Goal: Task Accomplishment & Management: Manage account settings

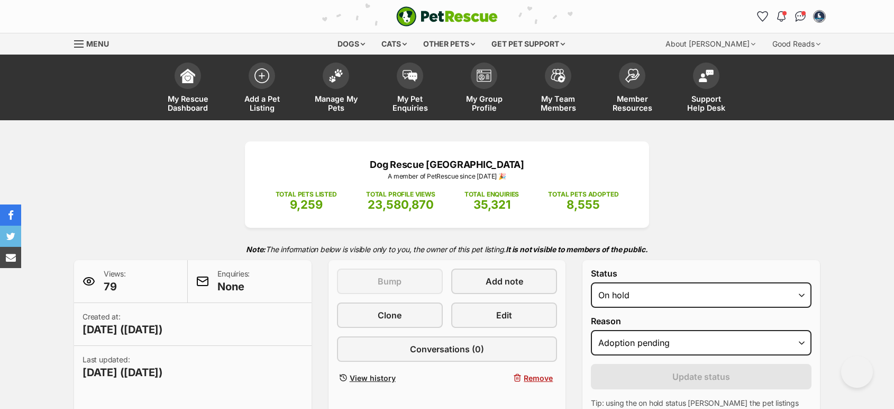
select select "on_hold"
select select "adoption_pending"
click at [278, 97] on span "Add a Pet Listing" at bounding box center [262, 103] width 48 height 18
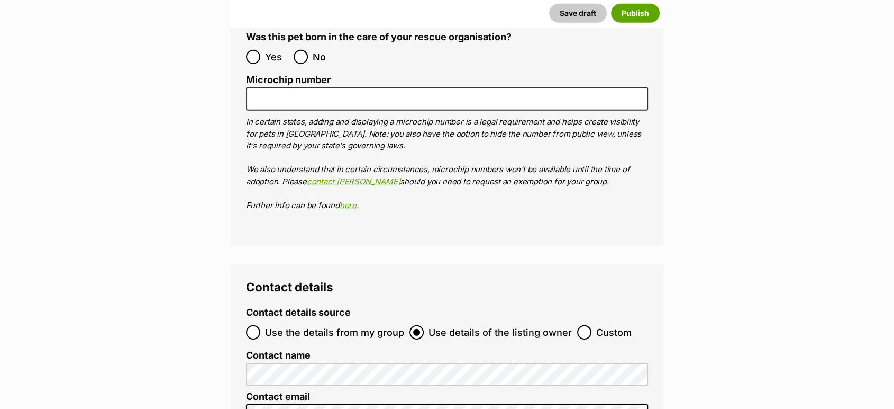
scroll to position [3175, 0]
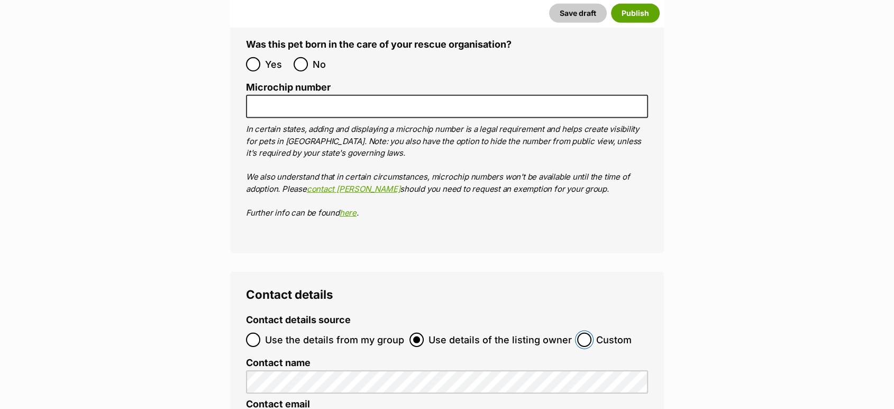
click at [583, 332] on input "Custom" at bounding box center [584, 339] width 14 height 14
radio input "true"
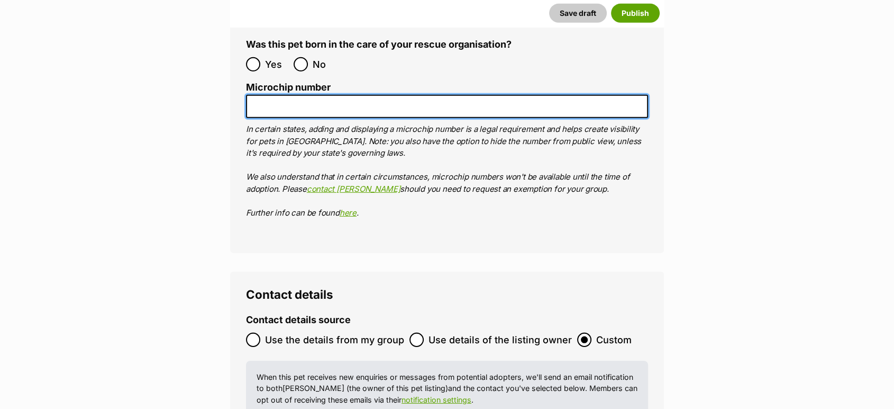
click at [299, 95] on input "Microchip number" at bounding box center [447, 107] width 402 height 24
paste input "991003002407879"
type input "991003002407879"
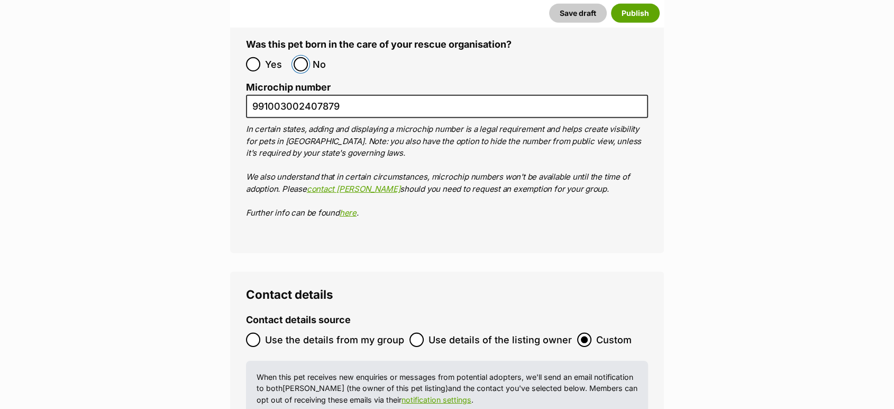
click at [300, 57] on input "No" at bounding box center [301, 64] width 14 height 14
radio input "true"
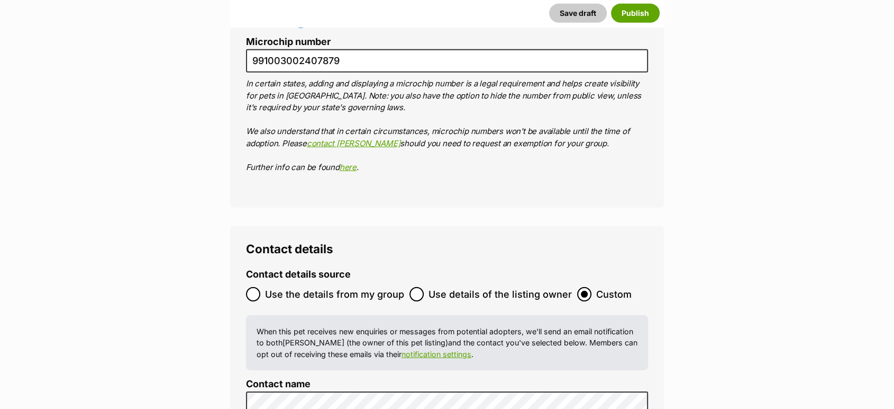
scroll to position [3352, 0]
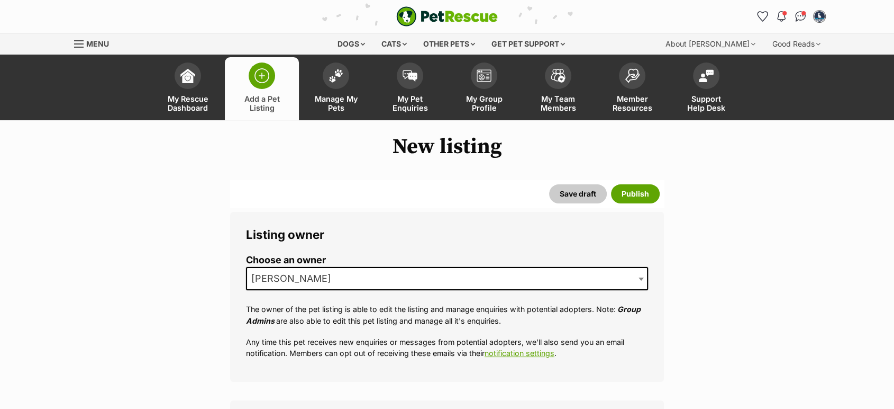
scroll to position [235, 0]
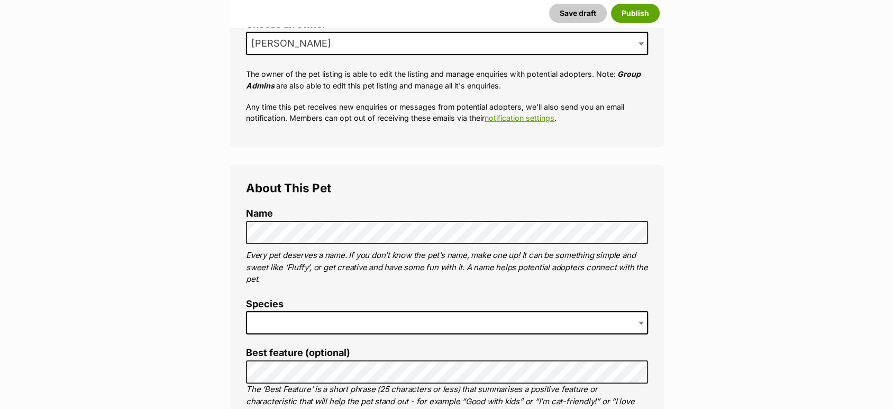
click at [288, 319] on span at bounding box center [447, 322] width 402 height 23
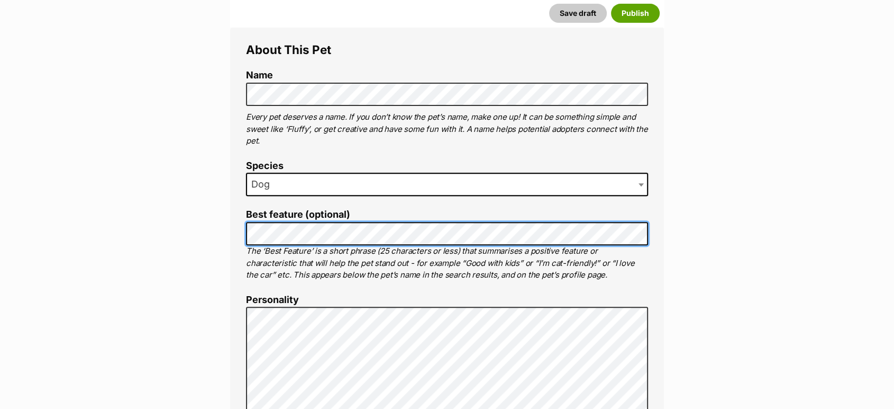
scroll to position [372, 0]
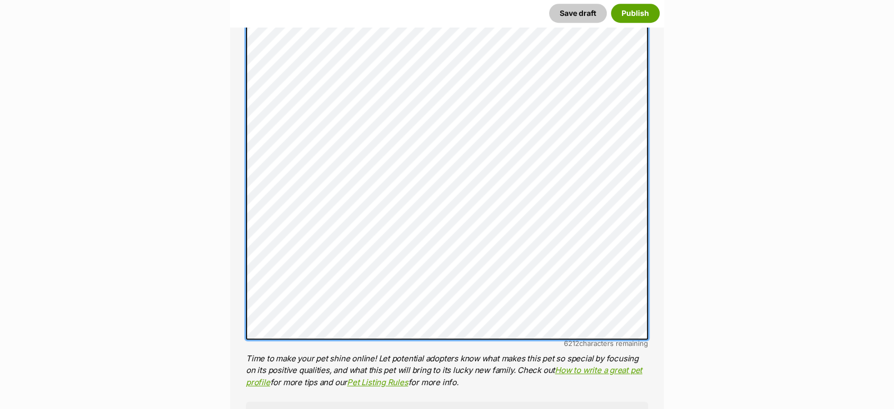
scroll to position [783, 0]
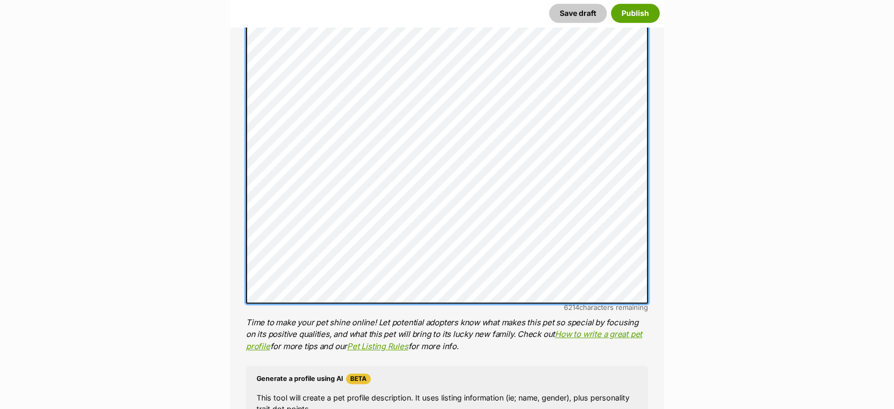
click at [231, 300] on div "About This Pet Name Henlo there, it looks like you might be using the pet name …" at bounding box center [447, 147] width 434 height 1061
click at [238, 279] on div "About This Pet Name Henlo there, it looks like you might be using the pet name …" at bounding box center [447, 147] width 434 height 1061
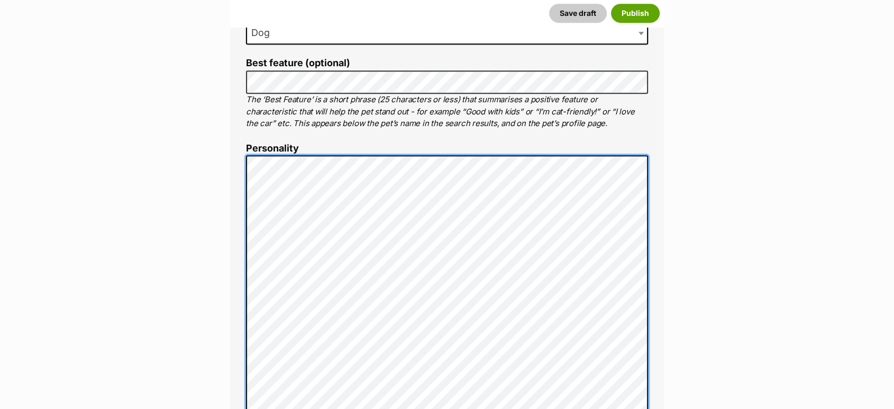
scroll to position [524, 0]
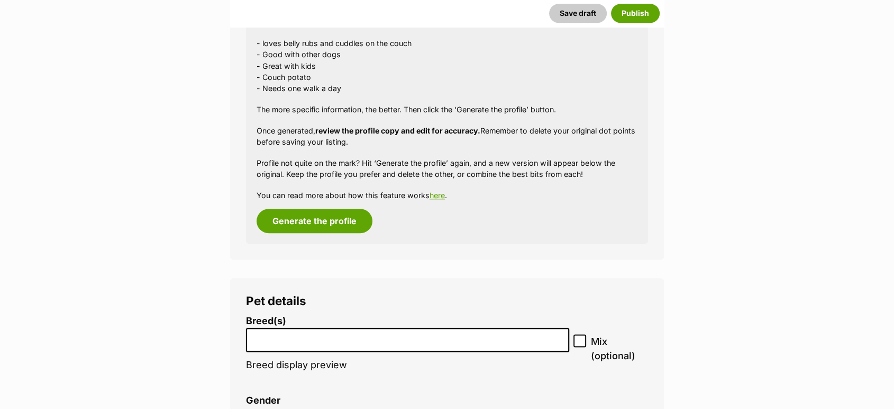
scroll to position [1347, 0]
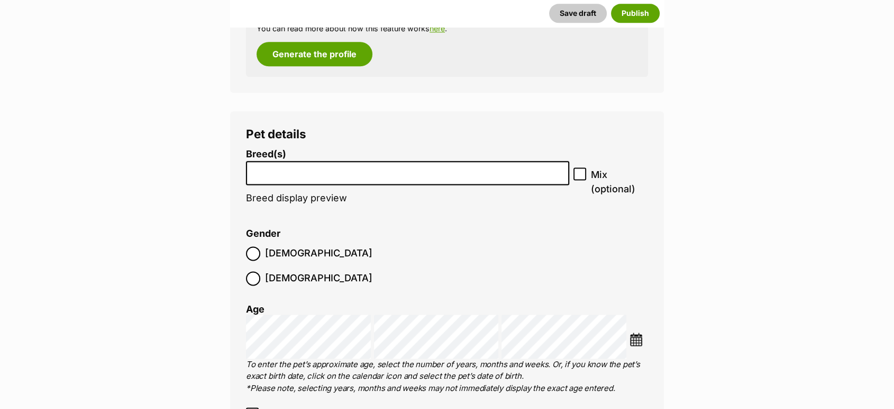
click at [282, 164] on li at bounding box center [408, 173] width 316 height 22
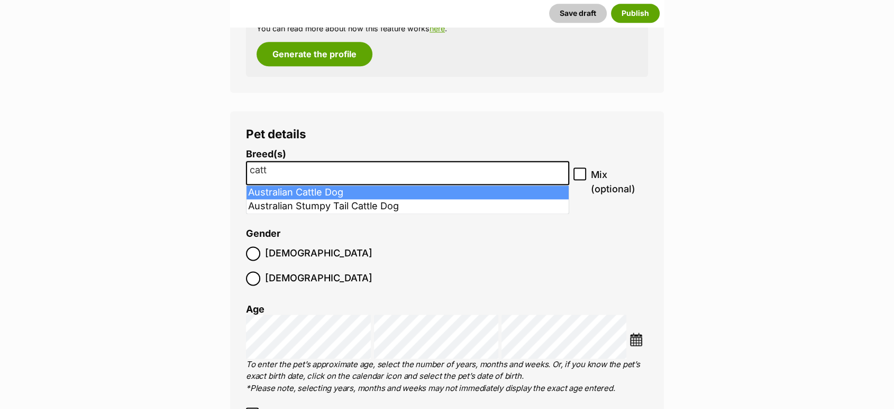
type input "catt"
select select "15"
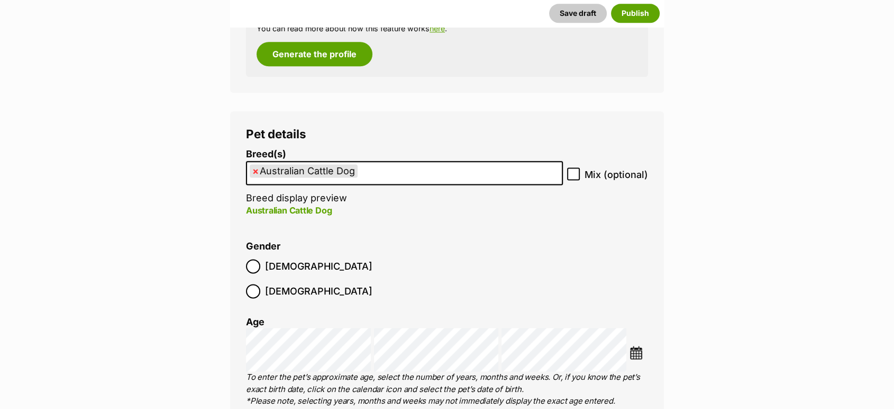
click at [394, 177] on ul "× Australian Cattle Dog" at bounding box center [404, 173] width 315 height 22
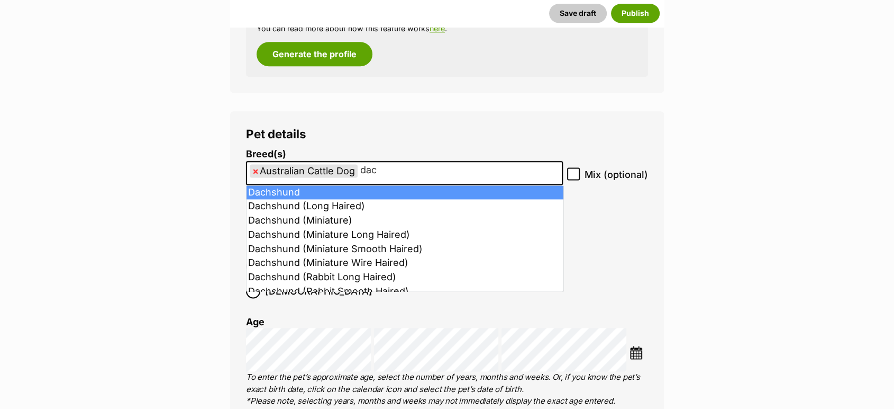
type input "dac"
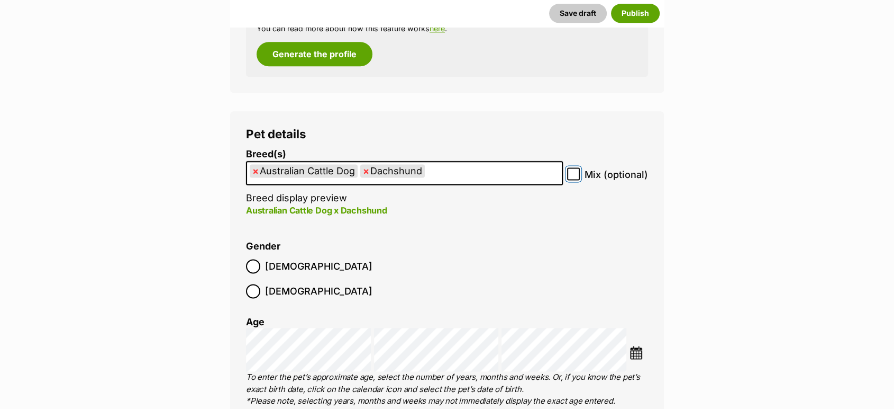
click at [580, 176] on input "Mix (optional)" at bounding box center [573, 173] width 13 height 13
checkbox input "true"
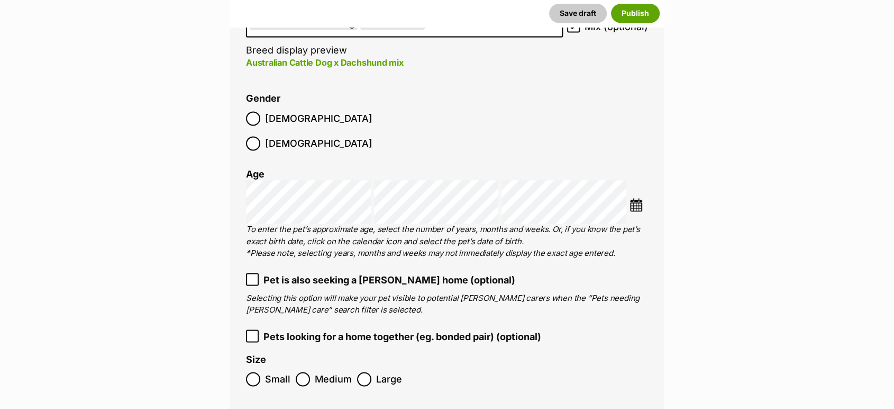
scroll to position [1641, 0]
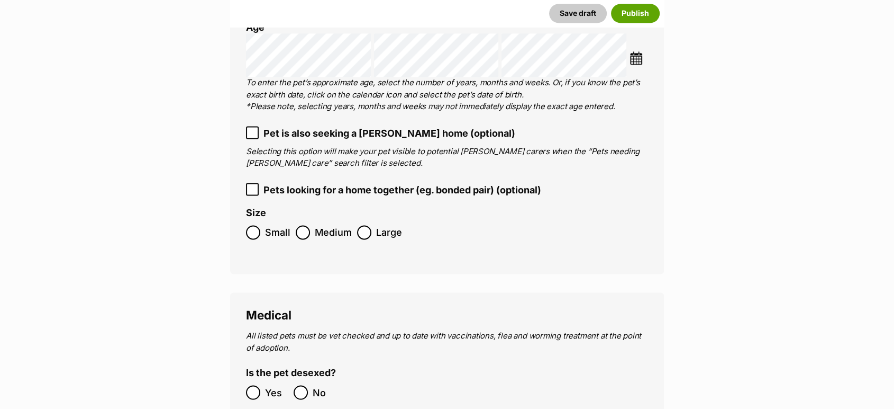
click at [310, 225] on label "Medium" at bounding box center [324, 232] width 56 height 14
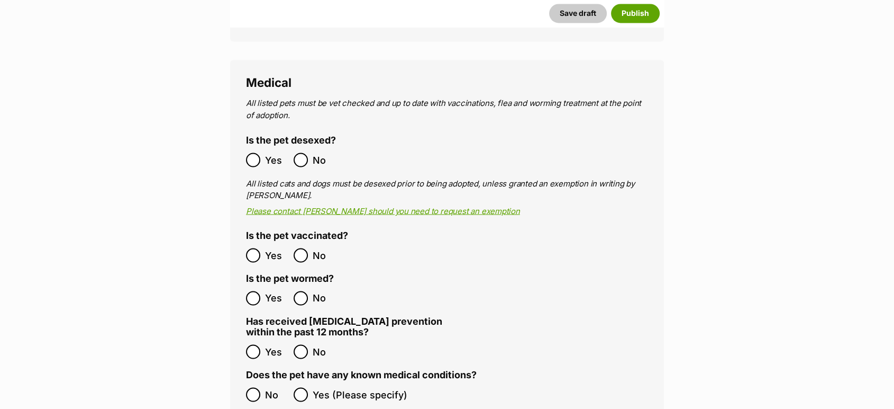
scroll to position [1876, 0]
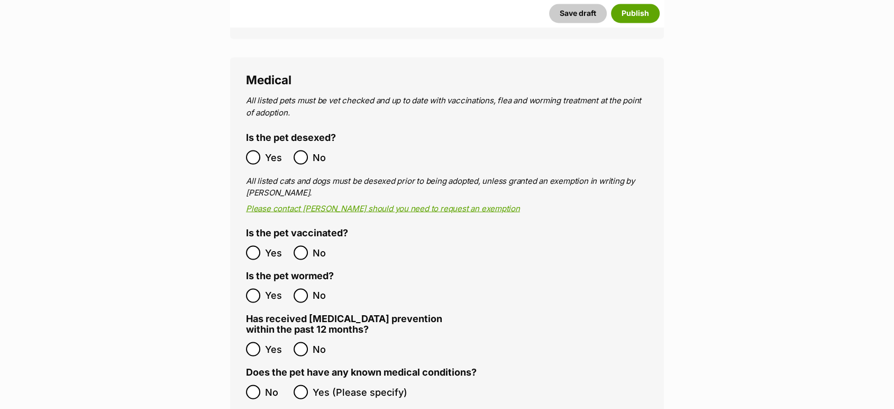
click at [250, 379] on ol "No Yes (Please specify)" at bounding box center [447, 391] width 402 height 25
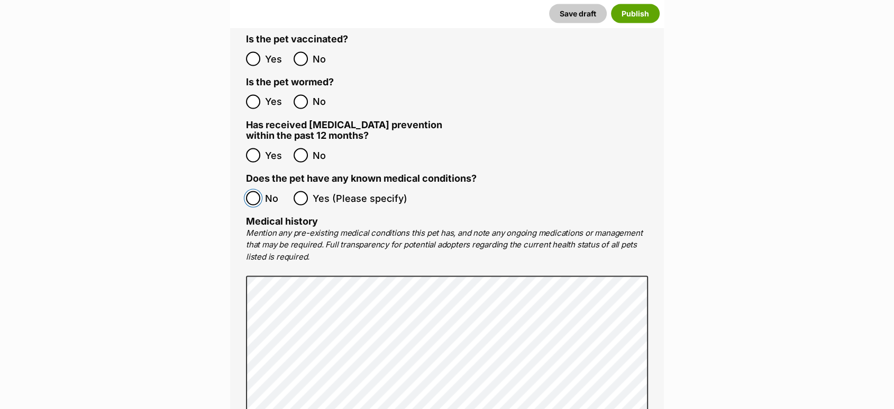
scroll to position [2288, 0]
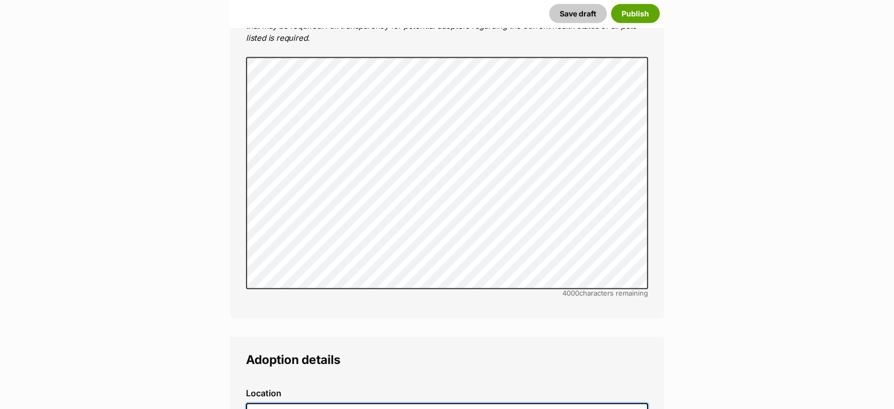
click at [301, 403] on input at bounding box center [447, 414] width 402 height 23
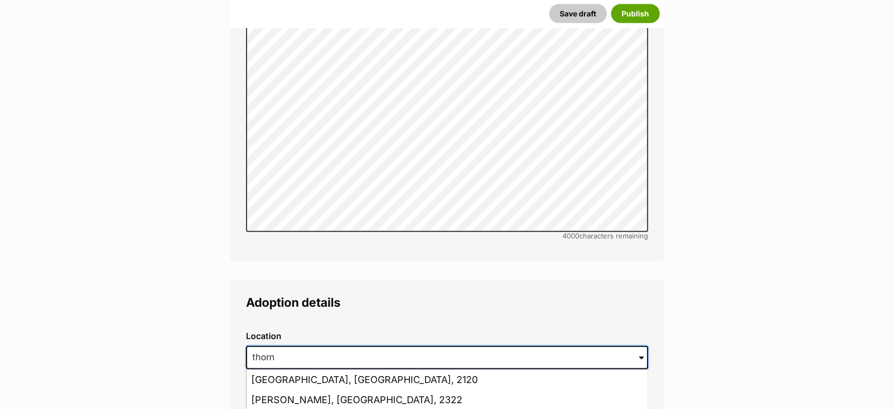
scroll to position [2405, 0]
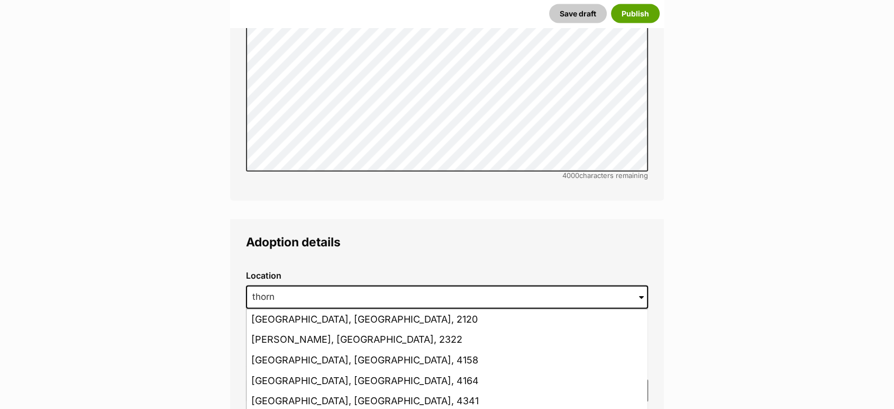
drag, startPoint x: 320, startPoint y: 312, endPoint x: 339, endPoint y: 249, distance: 66.0
click at [320, 329] on li "Thornton, New South Wales, 2322" at bounding box center [447, 339] width 401 height 21
type input "Thornton, New South Wales, 2322"
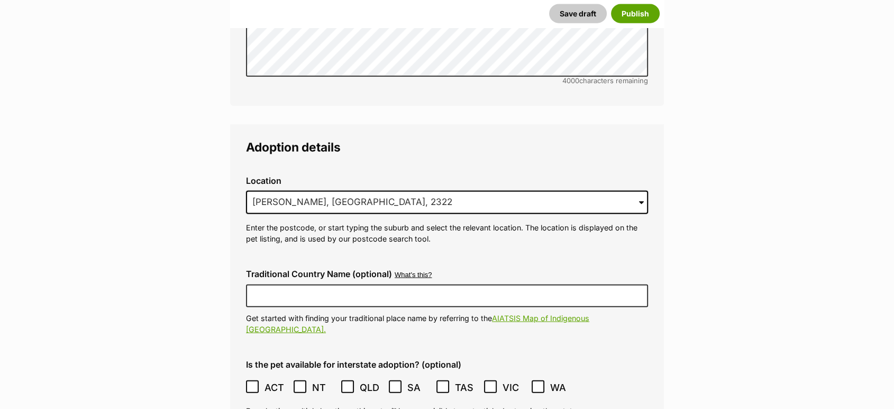
scroll to position [2641, 0]
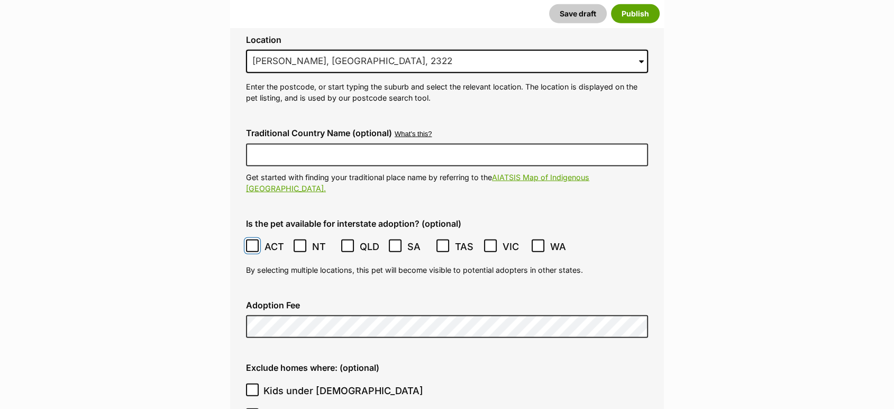
click at [253, 239] on span at bounding box center [253, 246] width 14 height 14
click at [351, 242] on icon at bounding box center [347, 245] width 7 height 7
click at [493, 243] on icon at bounding box center [490, 245] width 6 height 5
click at [256, 383] on input "Kids under 5 years old" at bounding box center [252, 389] width 13 height 13
checkbox input "true"
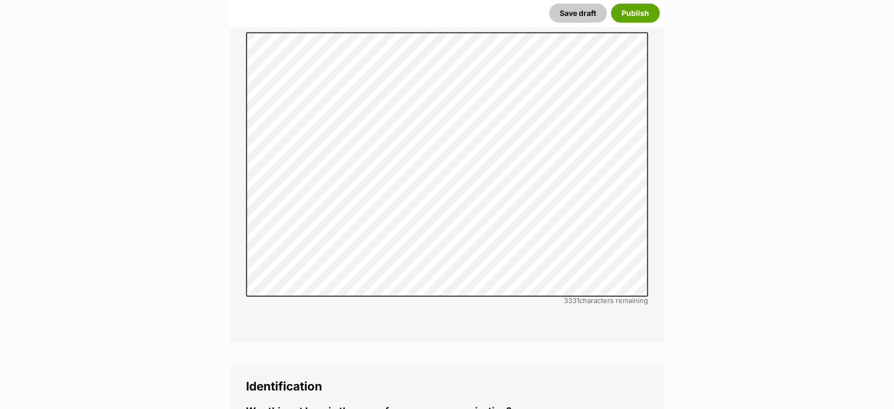
scroll to position [3523, 0]
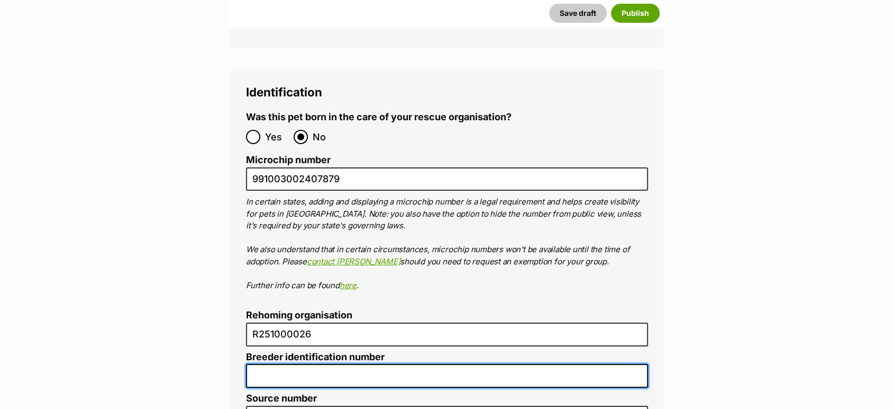
click at [304, 364] on input "Breeder identification number" at bounding box center [447, 376] width 402 height 24
type input "N/A"
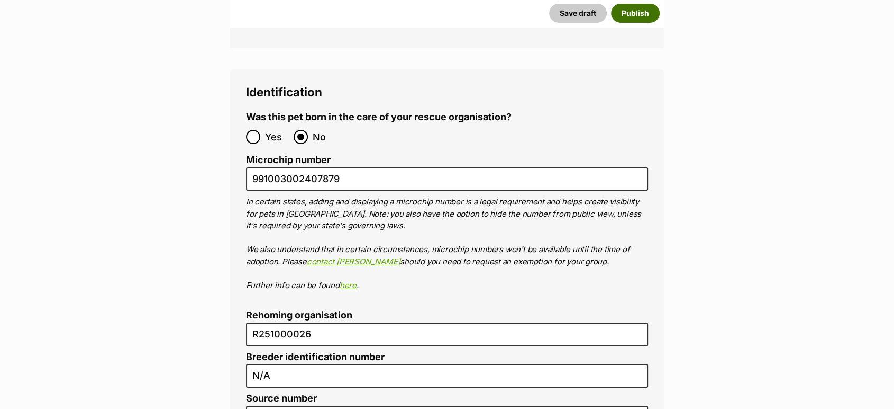
click at [636, 20] on button "Publish" at bounding box center [635, 13] width 49 height 19
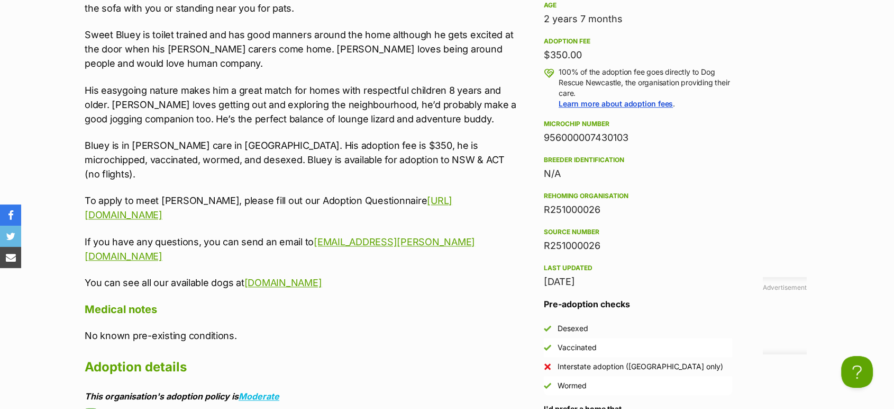
drag, startPoint x: 408, startPoint y: 229, endPoint x: 88, endPoint y: 152, distance: 328.1
click at [68, 173] on div "Donate to Bluey - 2 Year Old Greyhound Donate to Bluey - 2 Year Old Greyhound a…" at bounding box center [447, 316] width 778 height 972
copy div "To apply to meet Bluey, please fill out our Adoption Questionnaire https://tiny…"
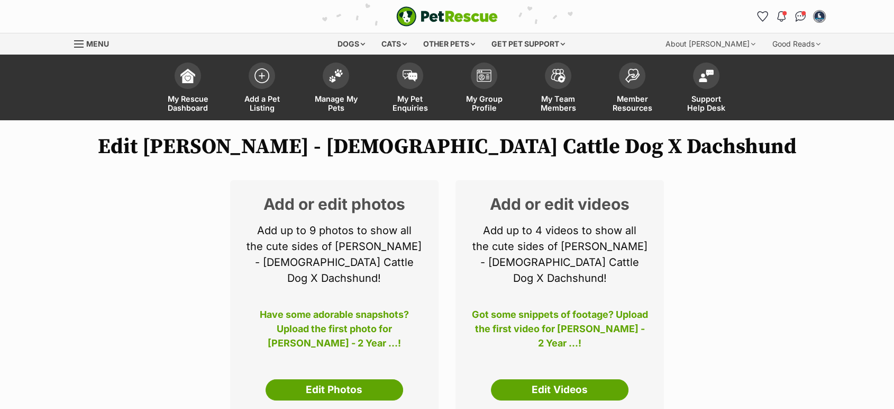
drag, startPoint x: 349, startPoint y: 369, endPoint x: 339, endPoint y: 252, distance: 117.4
click at [349, 379] on link "Edit Photos" at bounding box center [335, 389] width 138 height 21
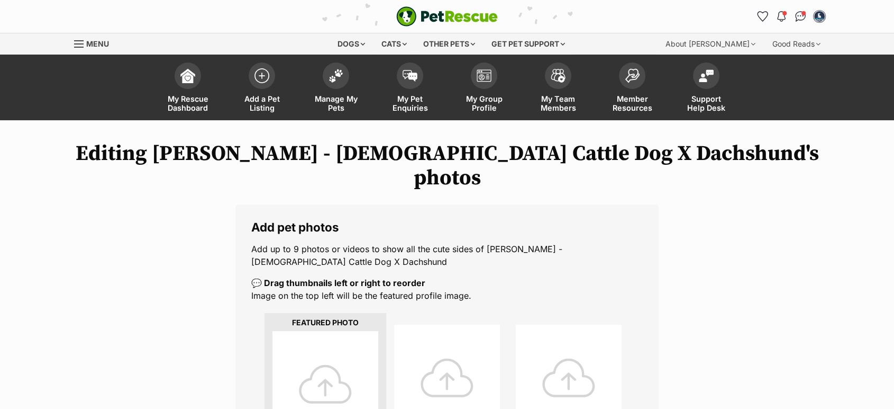
click at [324, 355] on div at bounding box center [326, 384] width 106 height 106
click at [324, 364] on div at bounding box center [326, 384] width 106 height 106
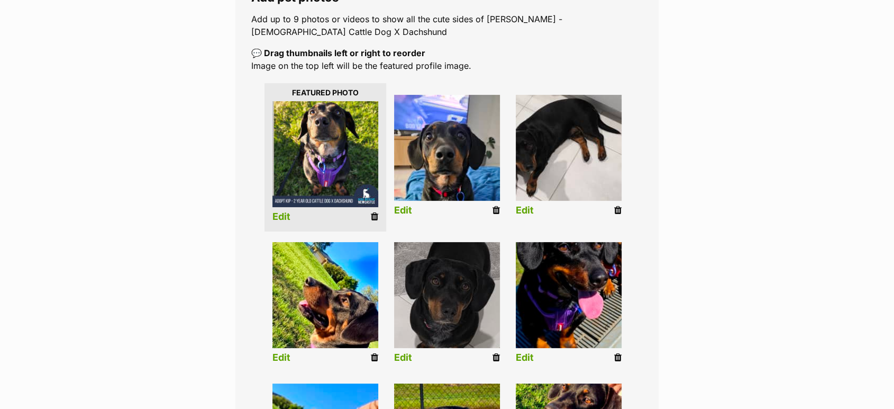
scroll to position [294, 0]
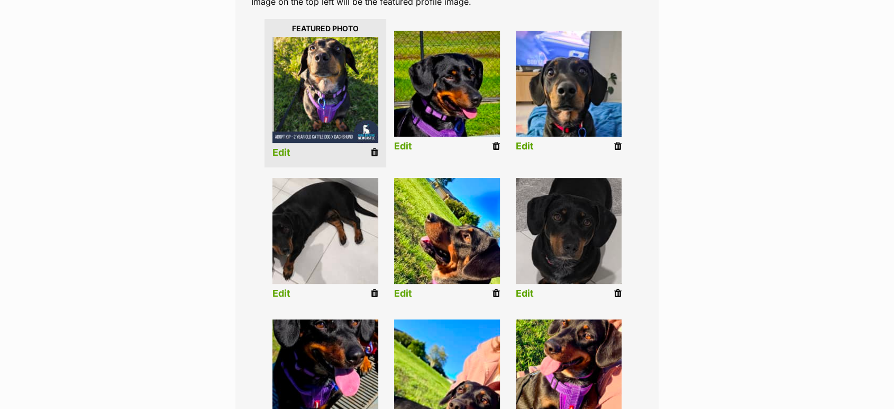
click at [568, 333] on img at bounding box center [569, 372] width 106 height 106
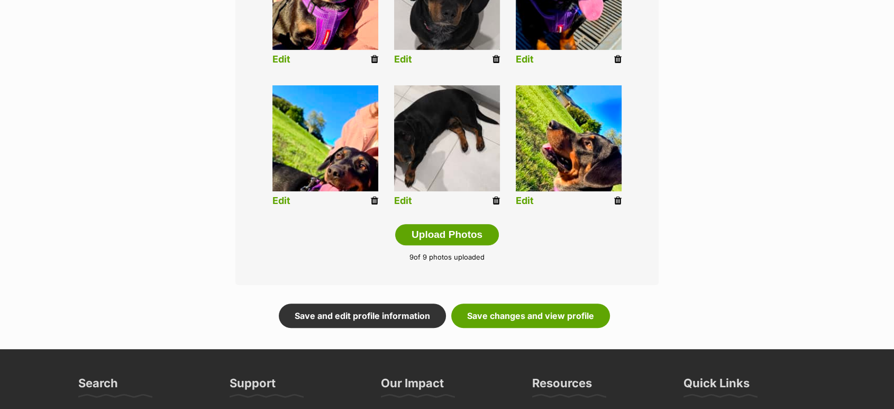
scroll to position [529, 0]
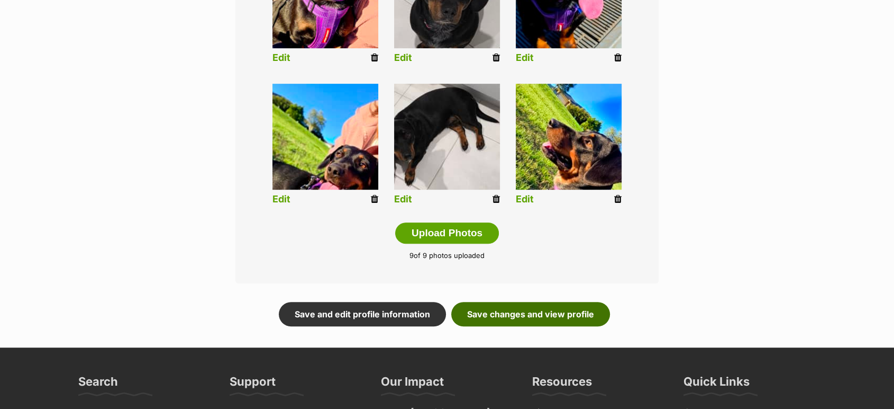
click at [576, 302] on link "Save changes and view profile" at bounding box center [530, 314] width 159 height 24
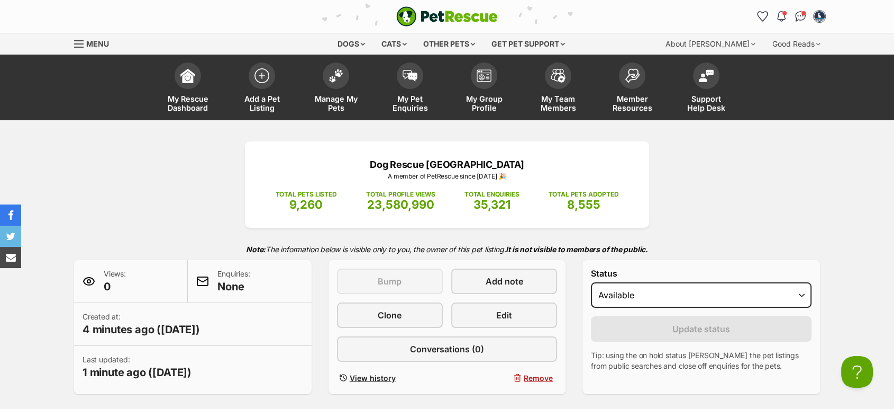
drag, startPoint x: 333, startPoint y: 92, endPoint x: 301, endPoint y: 57, distance: 47.2
click at [333, 92] on link "Manage My Pets" at bounding box center [336, 88] width 74 height 63
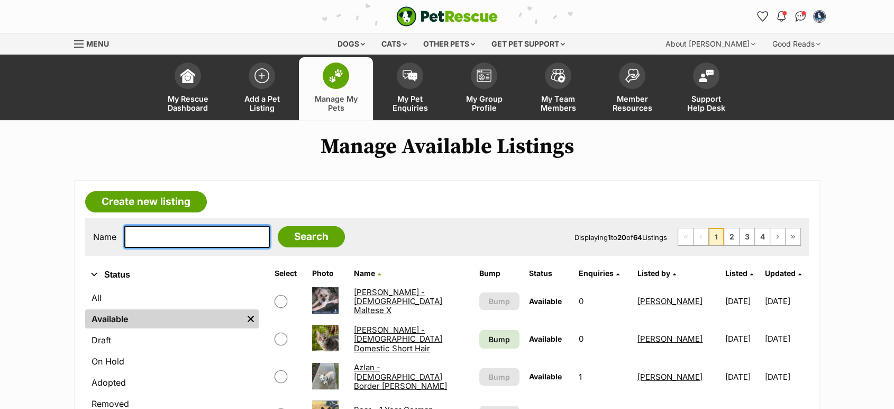
click at [185, 236] on input "text" at bounding box center [197, 236] width 146 height 22
type input "lola"
click at [278, 226] on input "Search" at bounding box center [311, 236] width 67 height 21
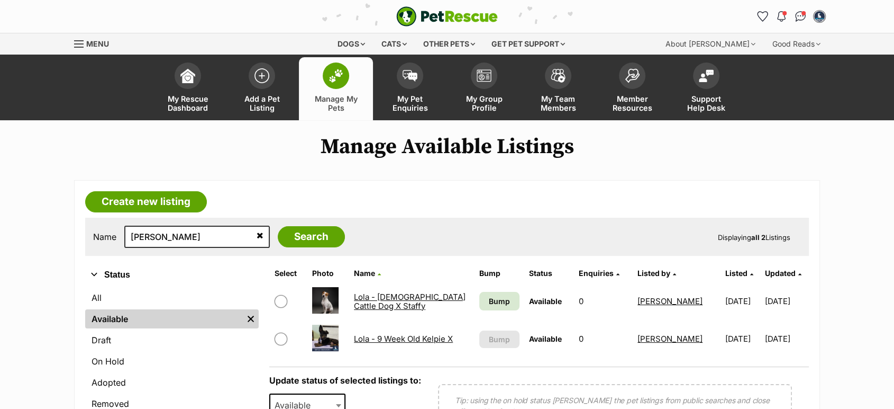
click at [375, 338] on link "Lola - 9 Week Old Kelpie X" at bounding box center [403, 338] width 99 height 10
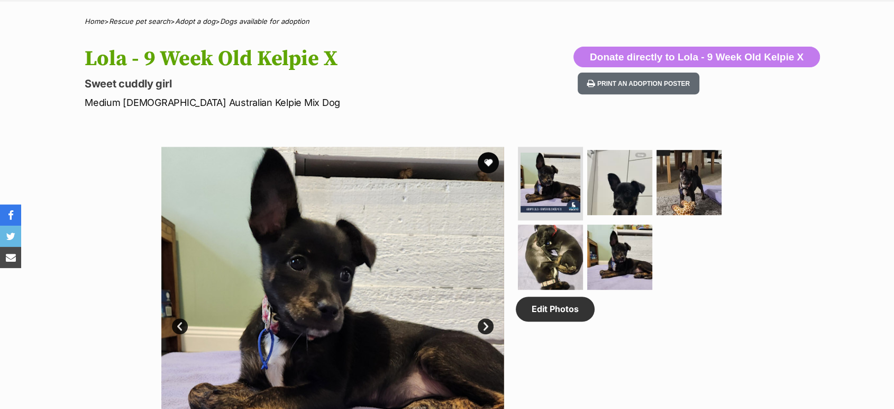
scroll to position [705, 0]
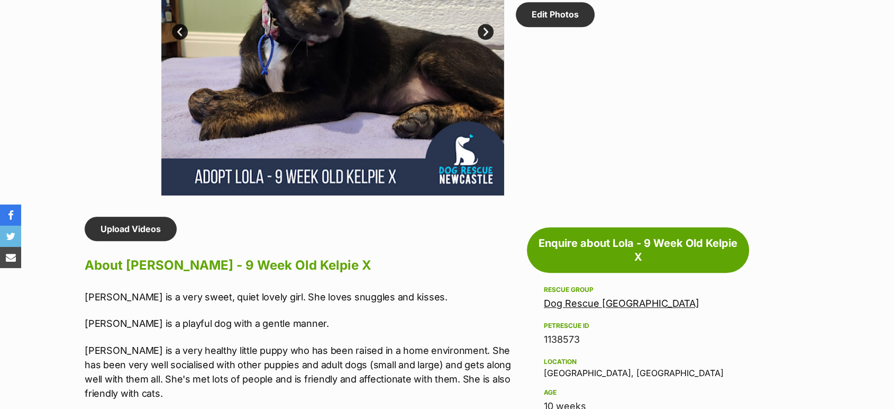
click at [567, 334] on div "1138573" at bounding box center [638, 339] width 188 height 15
drag, startPoint x: 567, startPoint y: 334, endPoint x: 576, endPoint y: 329, distance: 10.0
click at [567, 334] on div "1138573" at bounding box center [638, 339] width 188 height 15
copy div "1138573"
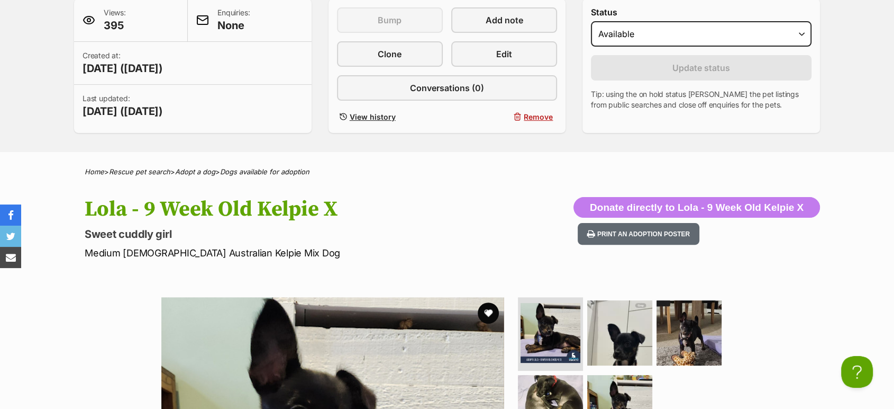
scroll to position [0, 0]
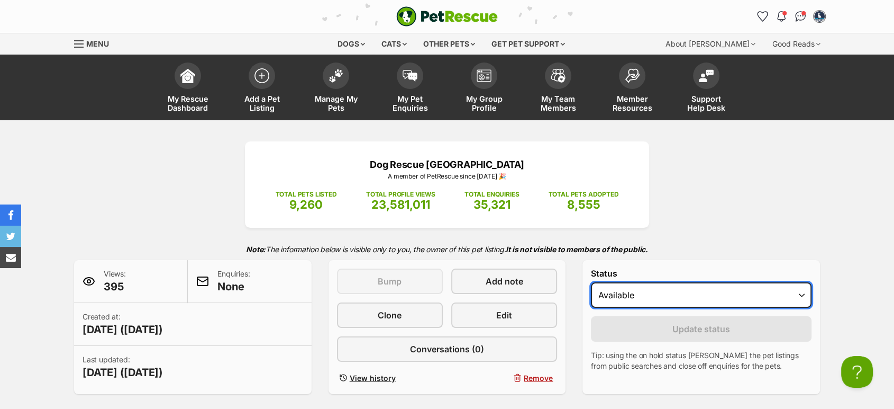
click at [597, 288] on select "Draft Available On hold Adopted" at bounding box center [701, 294] width 221 height 25
select select "on_hold"
click at [591, 283] on select "Draft Available On hold Adopted" at bounding box center [701, 294] width 221 height 25
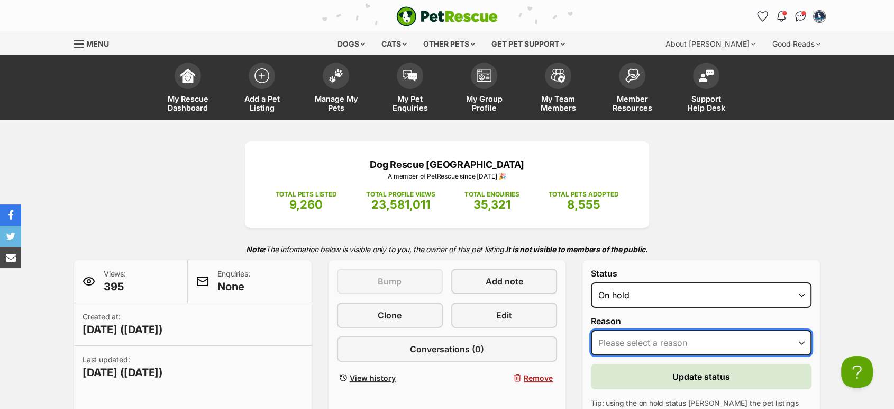
click at [635, 341] on select "Please select a reason Medical reasons Reviewing applications Adoption pending …" at bounding box center [701, 342] width 221 height 25
select select "adoption_pending"
click at [591, 330] on select "Please select a reason Medical reasons Reviewing applications Adoption pending …" at bounding box center [701, 342] width 221 height 25
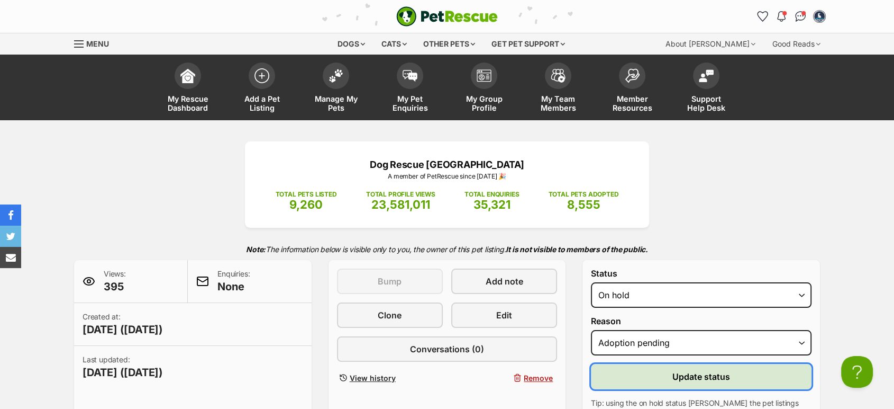
click at [687, 379] on span "Update status" at bounding box center [702, 376] width 58 height 13
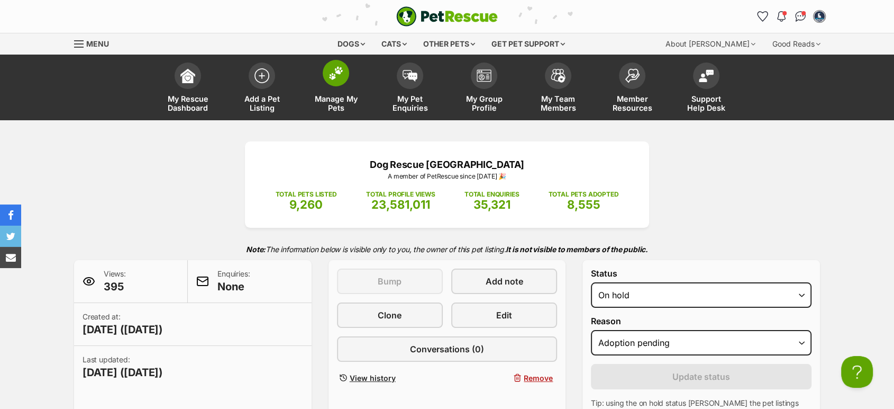
click at [327, 101] on span "Manage My Pets" at bounding box center [336, 103] width 48 height 18
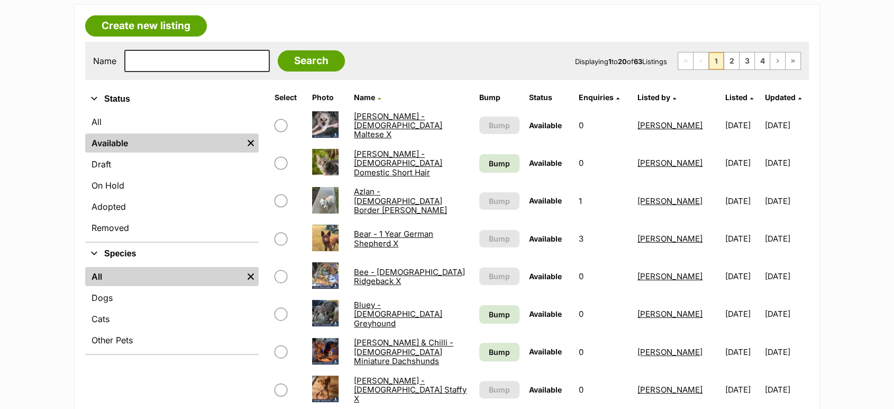
scroll to position [176, 0]
click at [395, 203] on link "Azlan - [DEMOGRAPHIC_DATA] Border [PERSON_NAME]" at bounding box center [400, 200] width 93 height 29
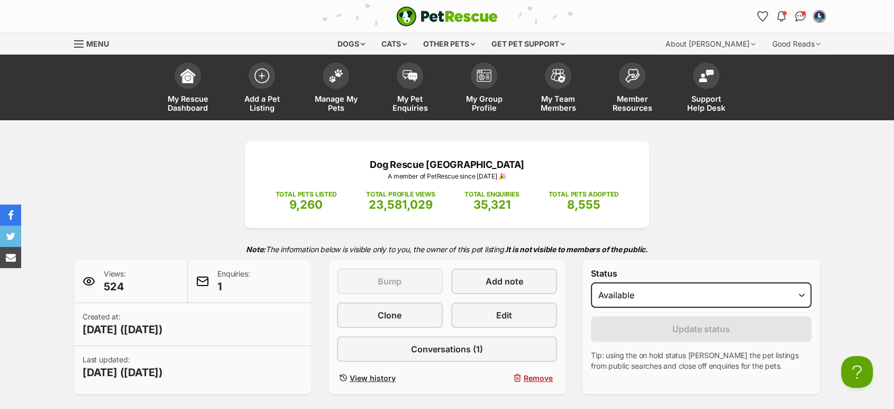
scroll to position [176, 0]
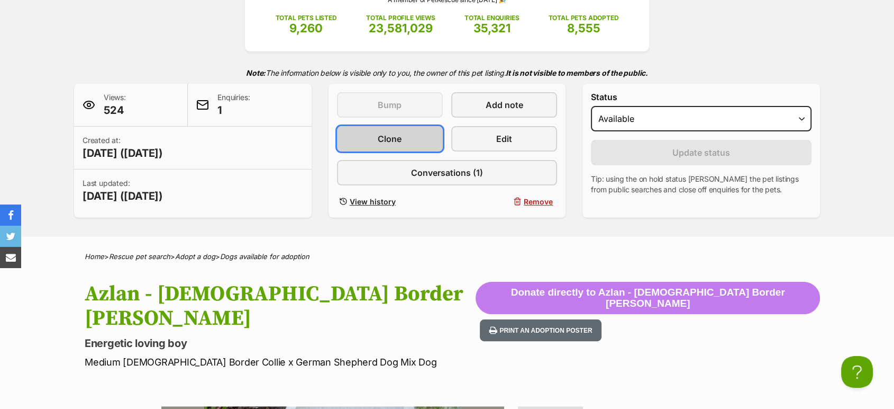
click at [418, 147] on link "Clone" at bounding box center [390, 138] width 106 height 25
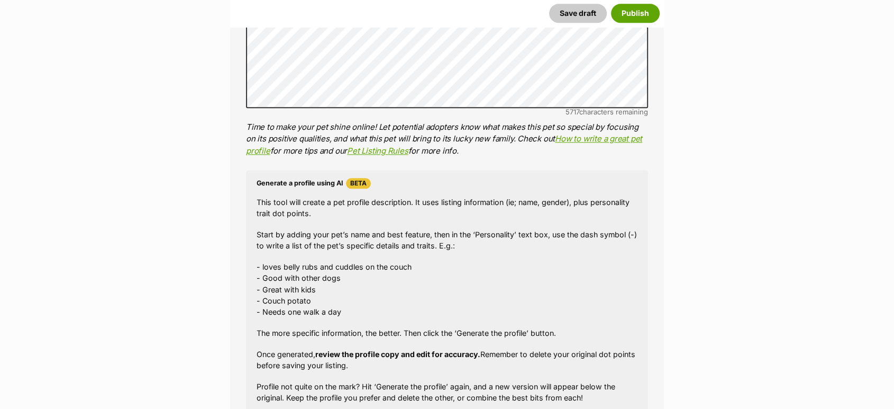
scroll to position [1588, 0]
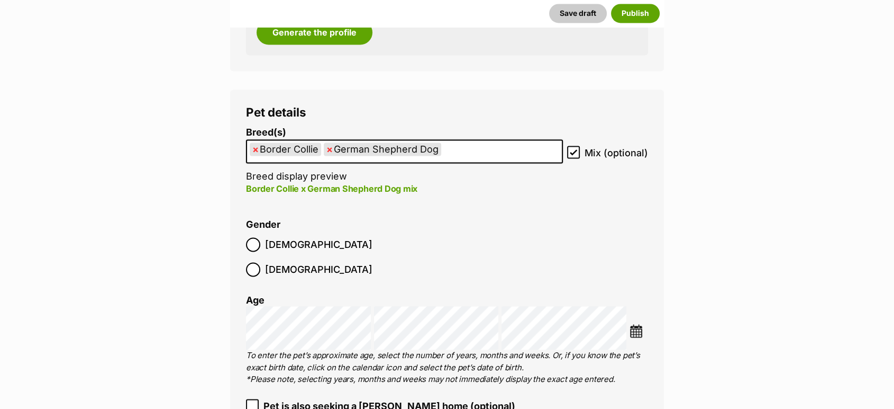
click at [328, 151] on span "×" at bounding box center [330, 148] width 6 height 13
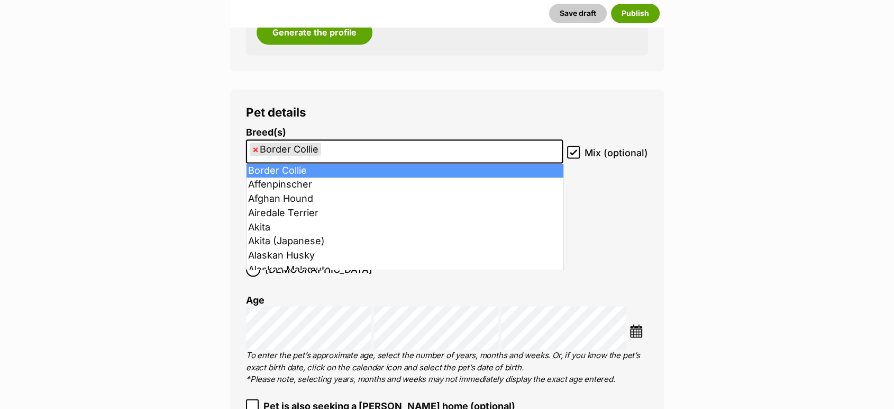
click at [251, 149] on li "× Border Collie" at bounding box center [285, 148] width 71 height 13
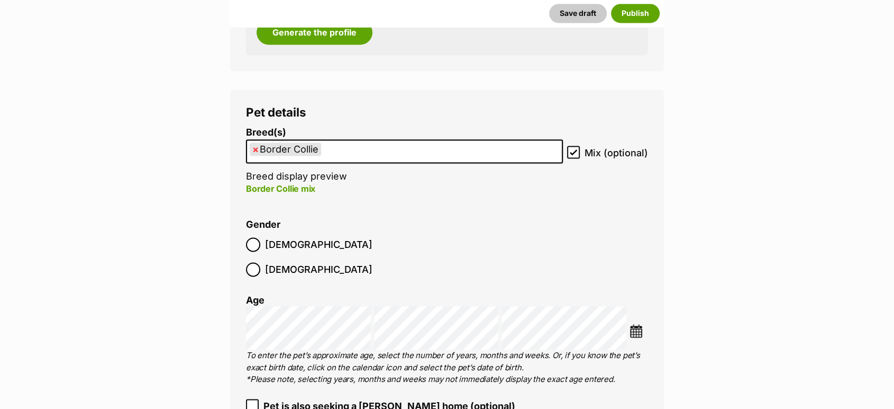
click at [257, 151] on span "×" at bounding box center [255, 148] width 6 height 13
select select
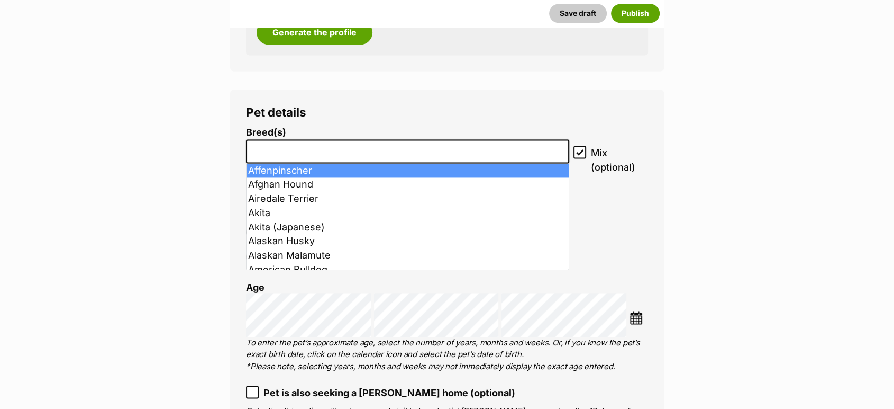
click at [277, 153] on input "search" at bounding box center [408, 148] width 316 height 11
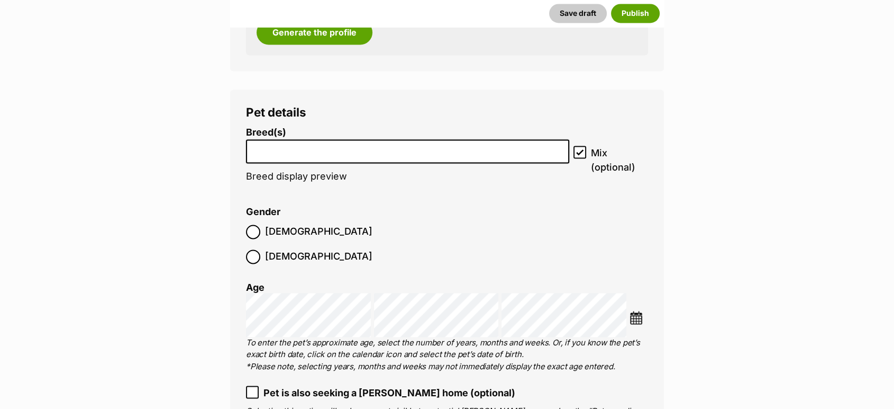
click at [276, 152] on input "search" at bounding box center [408, 148] width 316 height 11
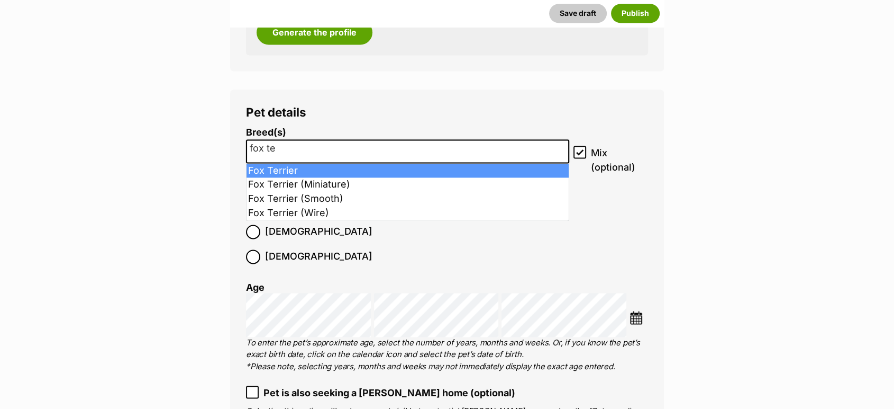
type input "fox te"
select select "87"
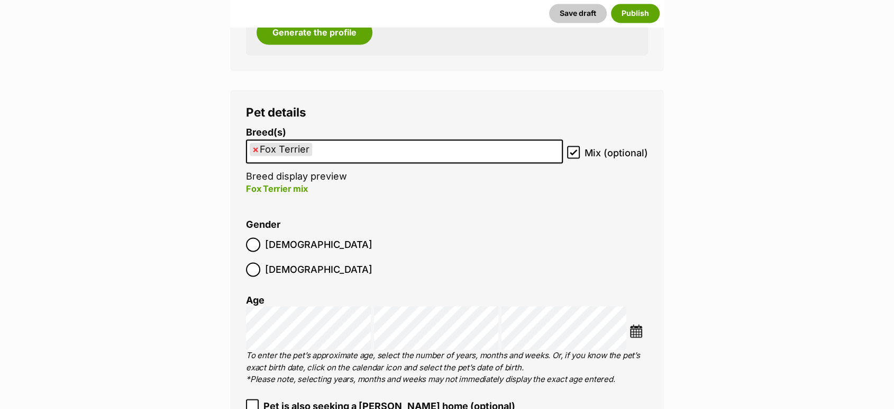
click at [273, 249] on span "Male" at bounding box center [318, 244] width 107 height 14
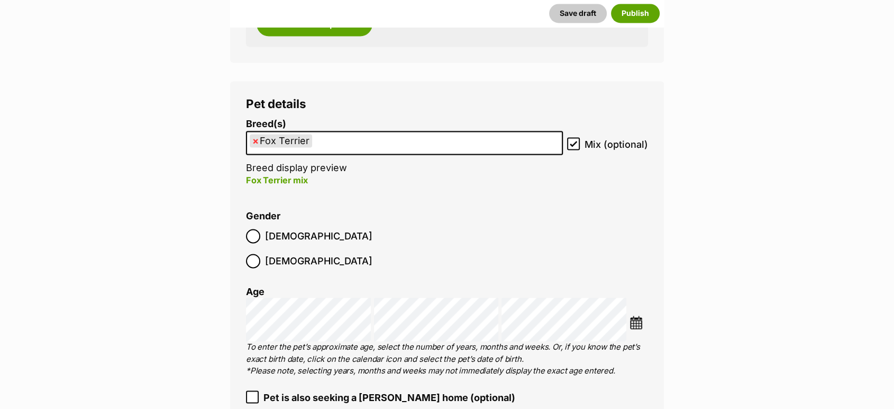
scroll to position [1823, 0]
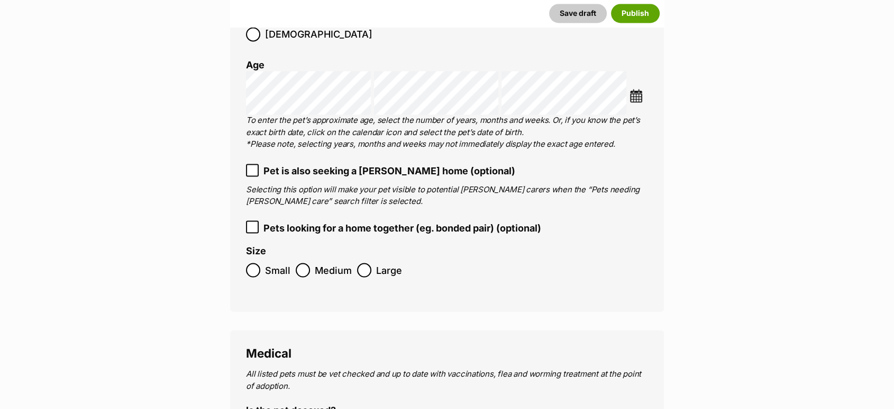
drag, startPoint x: 265, startPoint y: 245, endPoint x: 300, endPoint y: 264, distance: 40.0
click at [265, 262] on span "Small" at bounding box center [277, 269] width 25 height 14
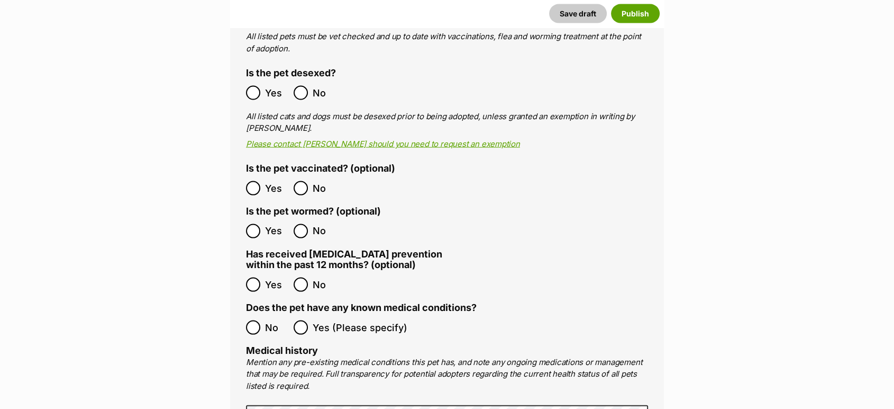
scroll to position [2293, 0]
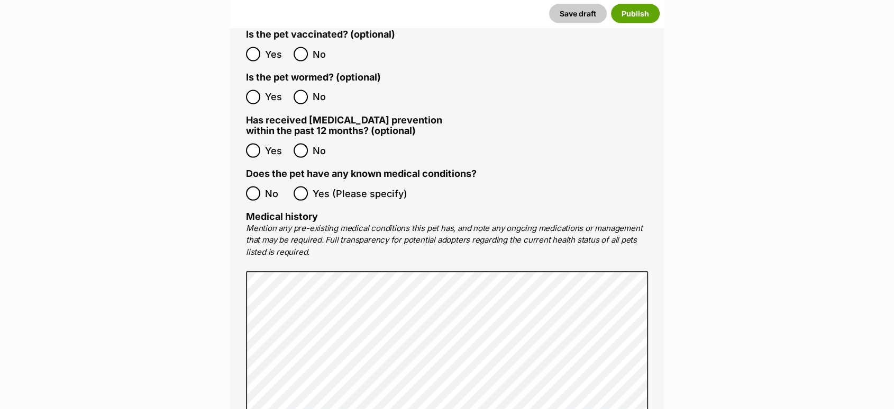
click at [262, 186] on label "No" at bounding box center [267, 193] width 42 height 14
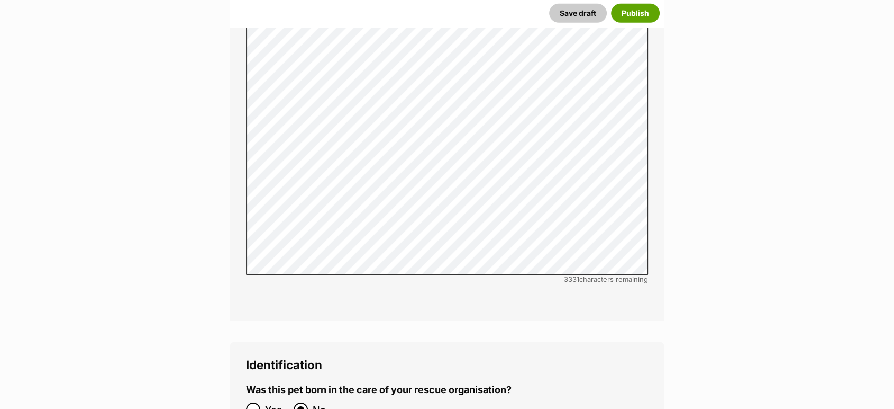
scroll to position [3763, 0]
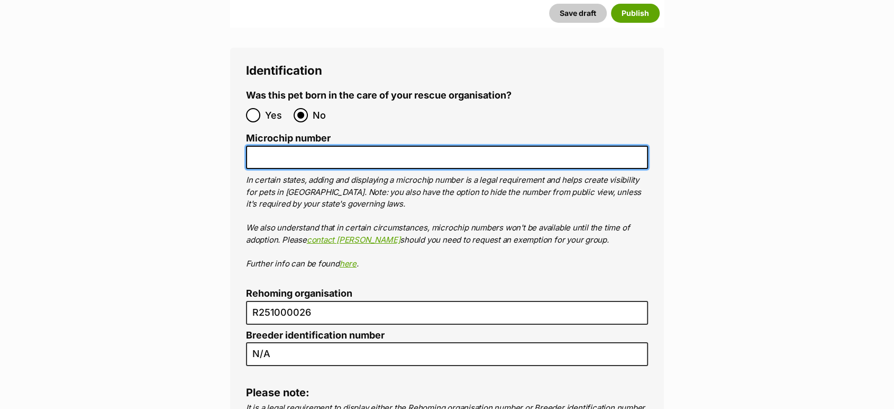
click at [341, 146] on input "Microchip number" at bounding box center [447, 158] width 402 height 24
paste input "953010007750533"
type input "953010007750533"
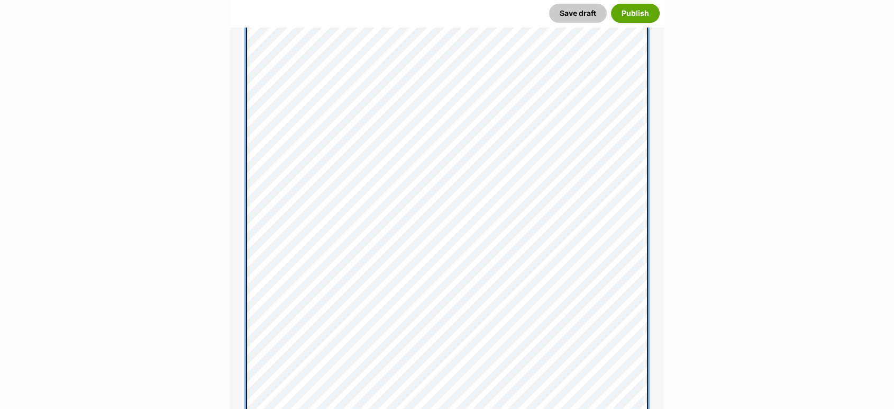
scroll to position [545, 0]
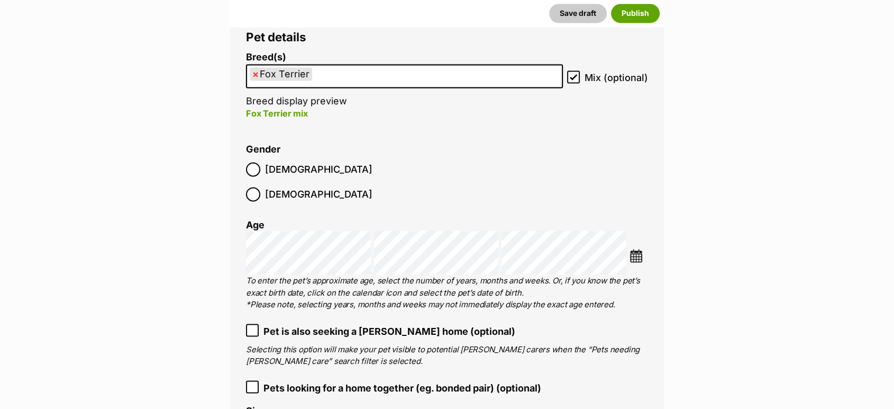
scroll to position [1881, 0]
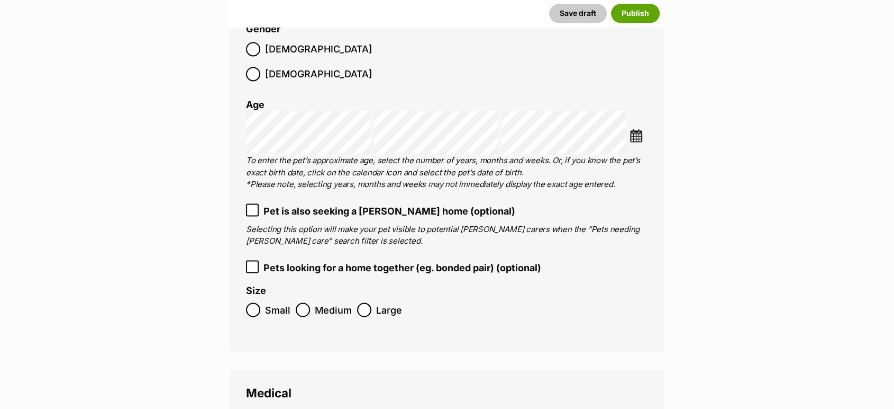
click at [635, 129] on img at bounding box center [636, 135] width 13 height 13
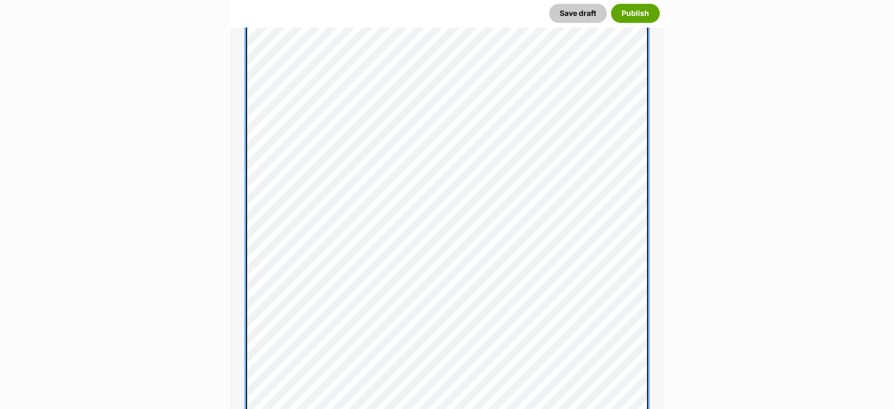
scroll to position [0, 0]
click at [241, 200] on div "About This Pet Name Henlo there, it looks like you might be using the pet name …" at bounding box center [447, 335] width 434 height 1401
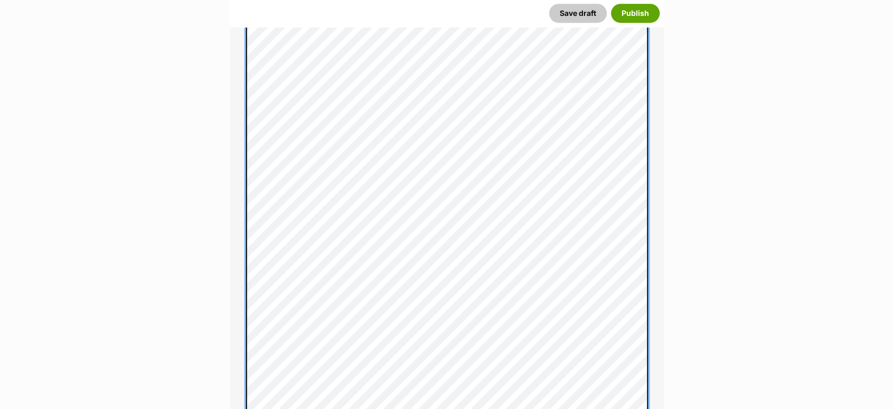
click at [245, 211] on div "About This Pet Name Henlo there, it looks like you might be using the pet name …" at bounding box center [447, 330] width 434 height 1390
click at [233, 223] on div "About This Pet Name Henlo there, it looks like you might be using the pet name …" at bounding box center [447, 330] width 434 height 1390
click at [243, 230] on div "About This Pet Name Henlo there, it looks like you might be using the pet name …" at bounding box center [447, 324] width 434 height 1379
click at [242, 243] on div "About This Pet Name Henlo there, it looks like you might be using the pet name …" at bounding box center [447, 324] width 434 height 1379
click at [241, 282] on div "About This Pet Name Henlo there, it looks like you might be using the pet name …" at bounding box center [447, 324] width 434 height 1379
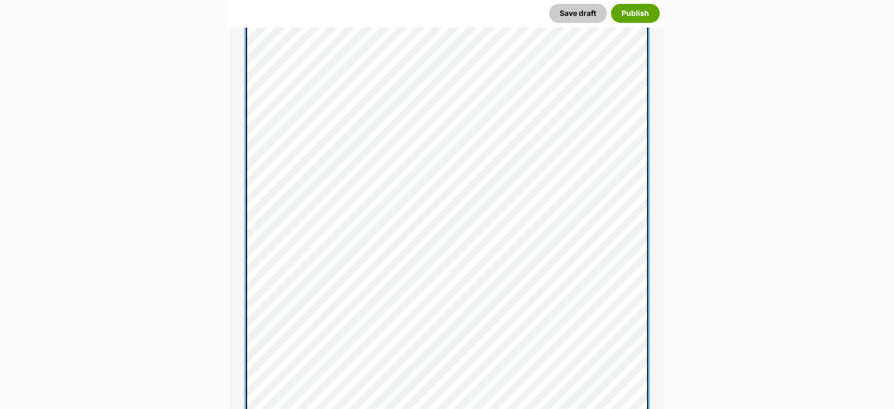
click at [244, 311] on div "About This Pet Name Henlo there, it looks like you might be using the pet name …" at bounding box center [447, 324] width 434 height 1379
click at [241, 319] on div "About This Pet Name Henlo there, it looks like you might be using the pet name …" at bounding box center [447, 324] width 434 height 1379
click at [243, 331] on div "About This Pet Name Henlo there, it looks like you might be using the pet name …" at bounding box center [447, 324] width 434 height 1379
click at [230, 168] on div "About This Pet Name Henlo there, it looks like you might be using the pet name …" at bounding box center [447, 148] width 434 height 1379
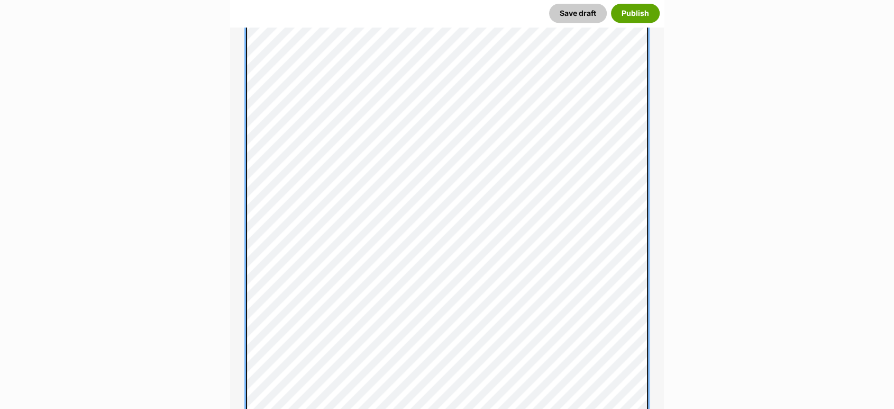
scroll to position [1058, 0]
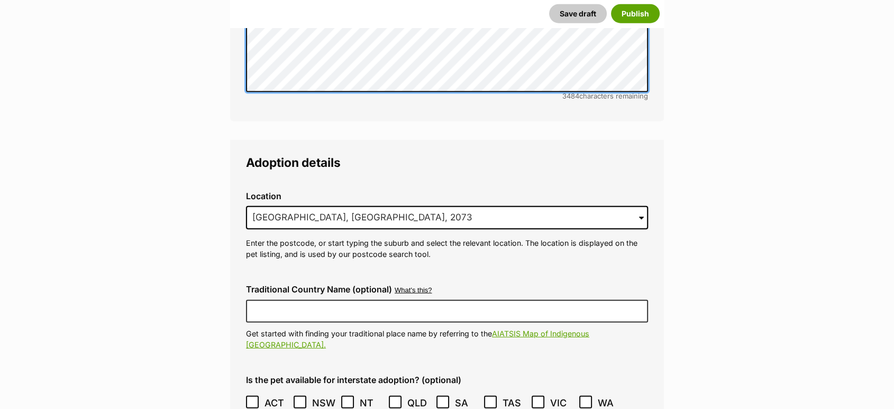
scroll to position [2798, 0]
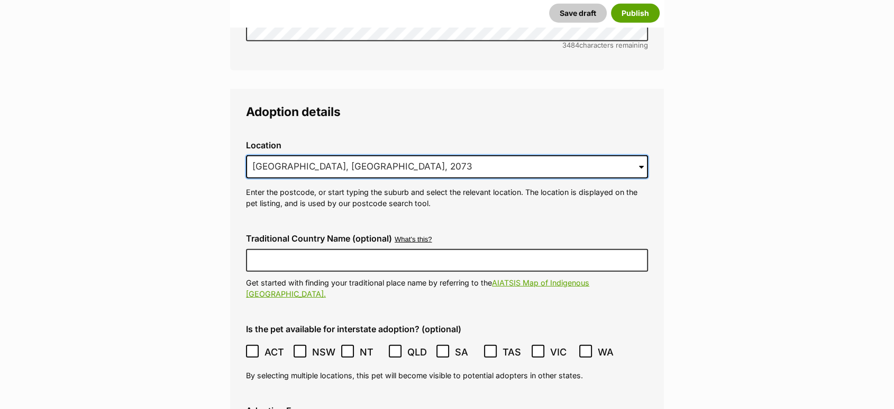
drag, startPoint x: 124, startPoint y: 129, endPoint x: 66, endPoint y: 122, distance: 58.6
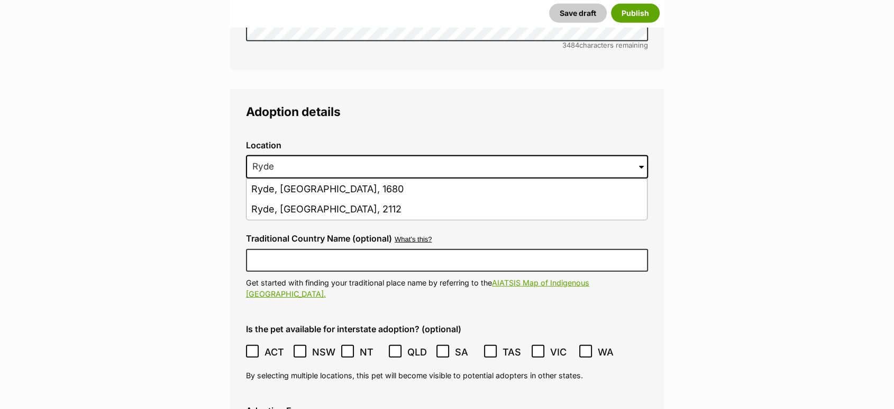
click at [301, 199] on li "Ryde, New South Wales, 2112" at bounding box center [447, 209] width 401 height 21
type input "Ryde, New South Wales, 2112"
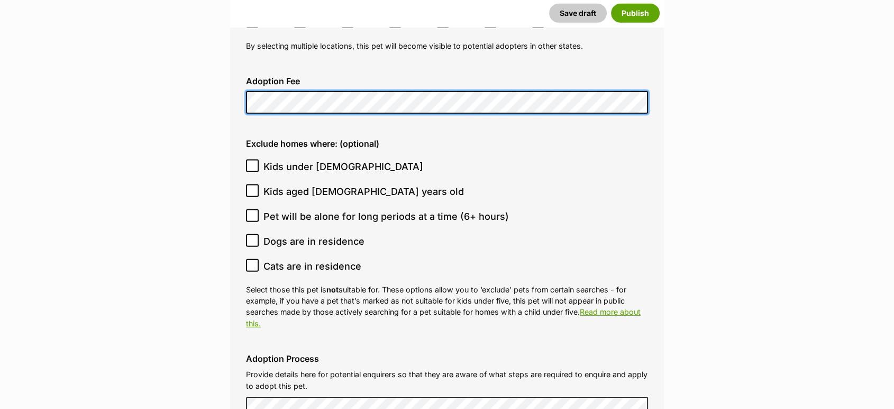
scroll to position [3151, 0]
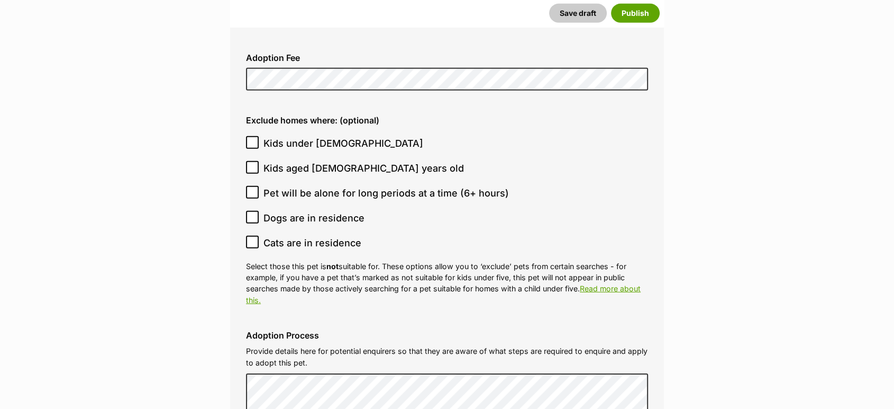
click at [254, 131] on ol "Kids under 5 years old Kids aged 6-12 years old Pet will be alone for long peri…" at bounding box center [447, 193] width 402 height 124
click at [261, 136] on label "Kids under 5 years old" at bounding box center [444, 143] width 397 height 14
click at [259, 136] on input "Kids under 5 years old" at bounding box center [252, 142] width 13 height 13
checkbox input "true"
click at [350, 186] on span "Pet will be alone for long periods at a time (6+ hours)" at bounding box center [387, 193] width 246 height 14
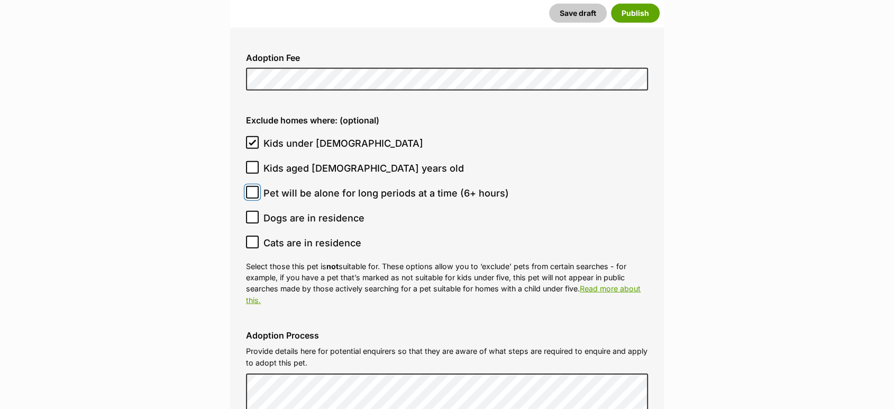
click at [259, 186] on input "Pet will be alone for long periods at a time (6+ hours)" at bounding box center [252, 192] width 13 height 13
checkbox input "true"
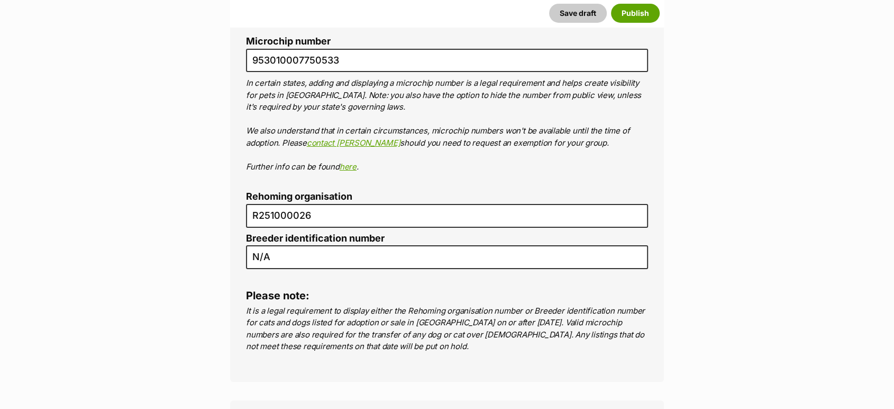
scroll to position [4033, 0]
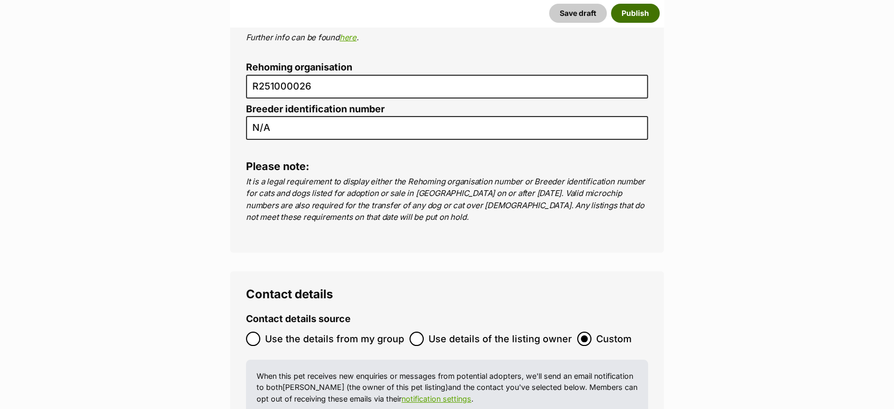
click at [629, 9] on button "Publish" at bounding box center [635, 13] width 49 height 19
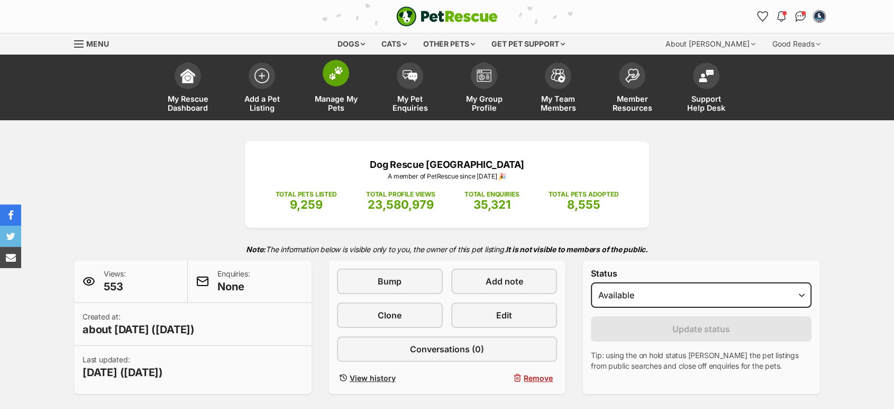
click at [343, 90] on link "Manage My Pets" at bounding box center [336, 88] width 74 height 63
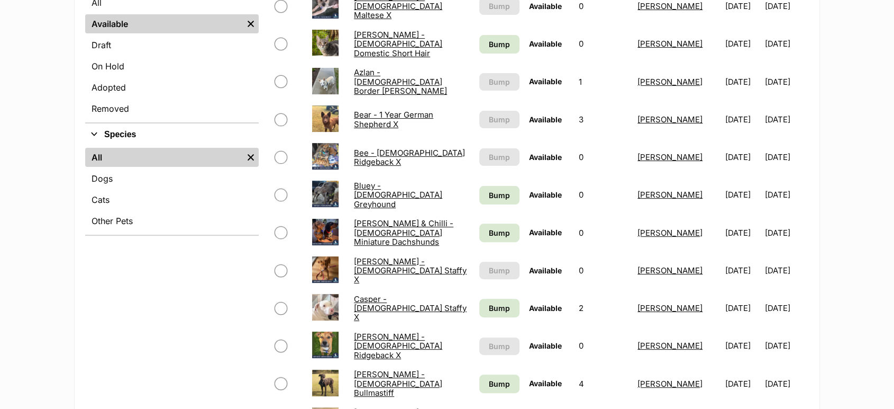
scroll to position [294, 0]
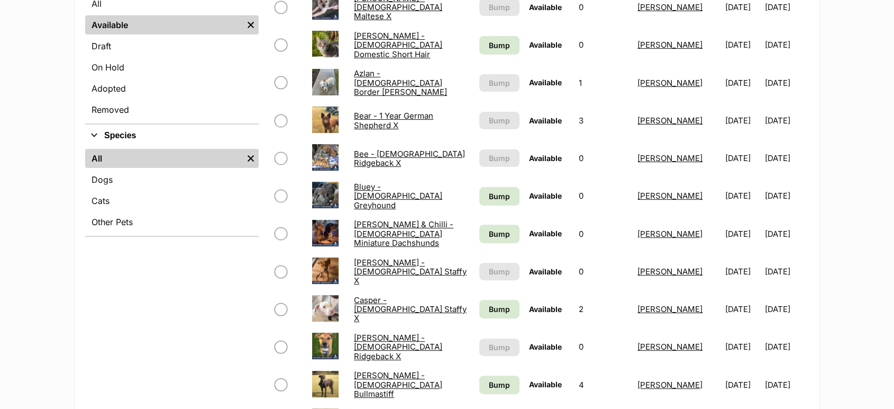
click at [411, 157] on link "Bee - [DEMOGRAPHIC_DATA] Ridgeback X" at bounding box center [409, 158] width 111 height 19
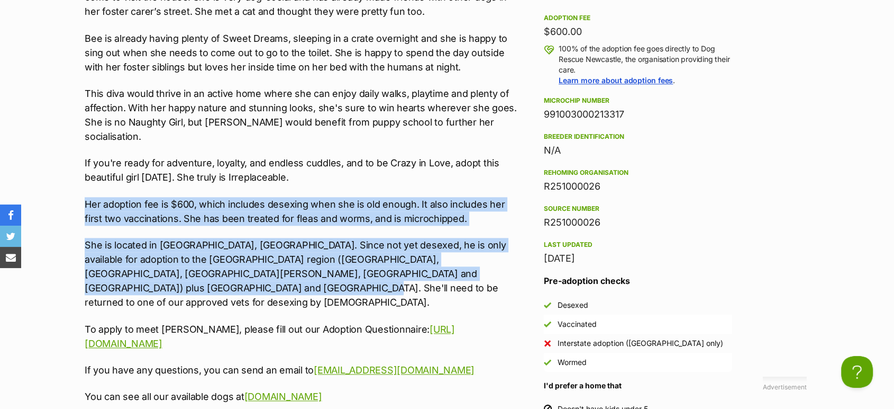
drag, startPoint x: 153, startPoint y: 275, endPoint x: 78, endPoint y: 185, distance: 116.8
click at [78, 185] on div "Upload Videos About Bee - 5 Month Old Ridgeback X Who runs the world? Queen Bee…" at bounding box center [298, 340] width 448 height 1069
copy div "Her adoption fee is $600, which includes desexing when she is old enough. It al…"
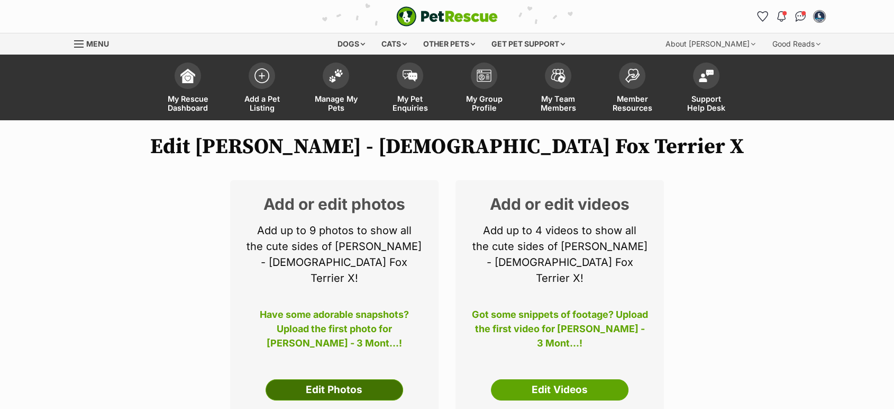
click at [355, 379] on link "Edit Photos" at bounding box center [335, 389] width 138 height 21
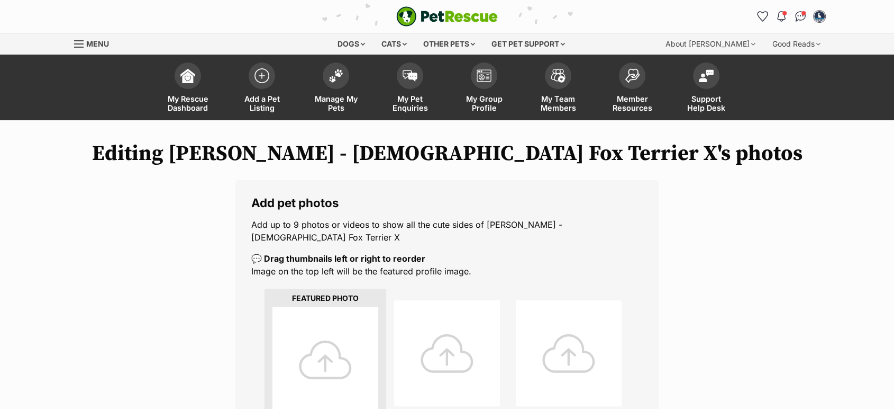
click at [327, 354] on div at bounding box center [326, 359] width 106 height 106
click at [330, 354] on div at bounding box center [326, 359] width 106 height 106
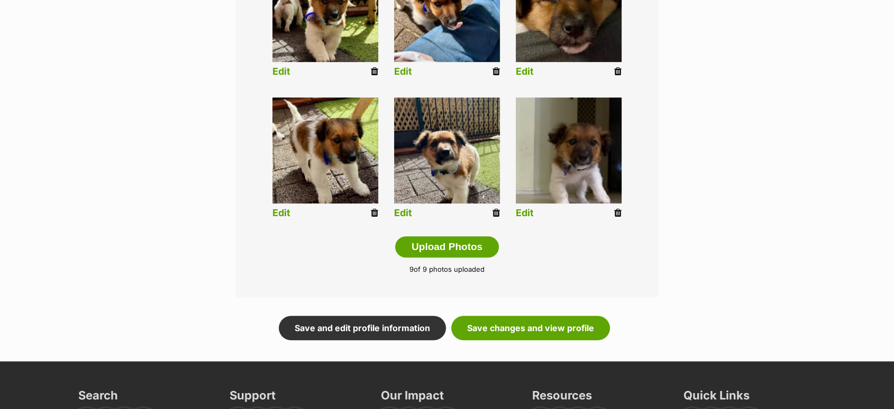
scroll to position [529, 0]
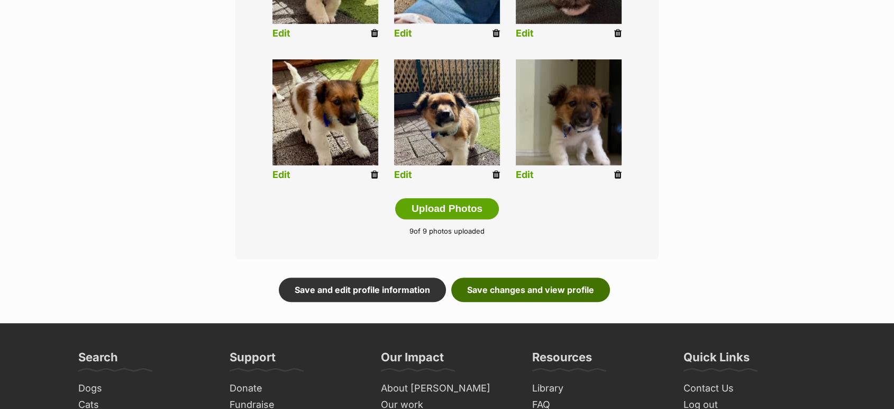
click at [537, 277] on link "Save changes and view profile" at bounding box center [530, 289] width 159 height 24
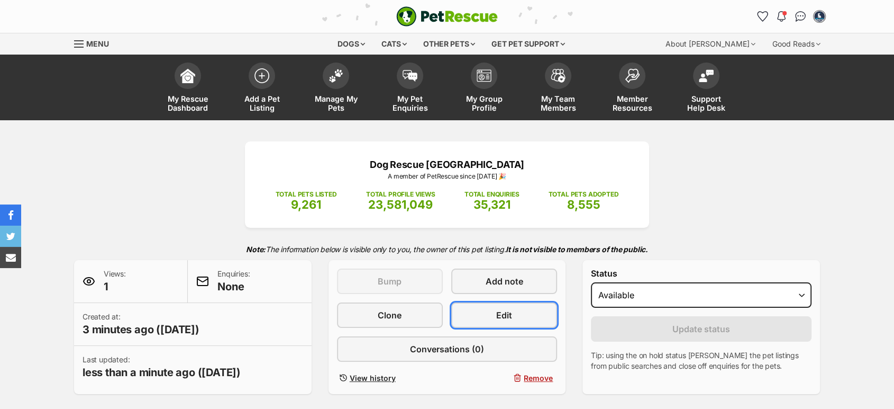
click at [511, 319] on span "Edit" at bounding box center [504, 315] width 16 height 13
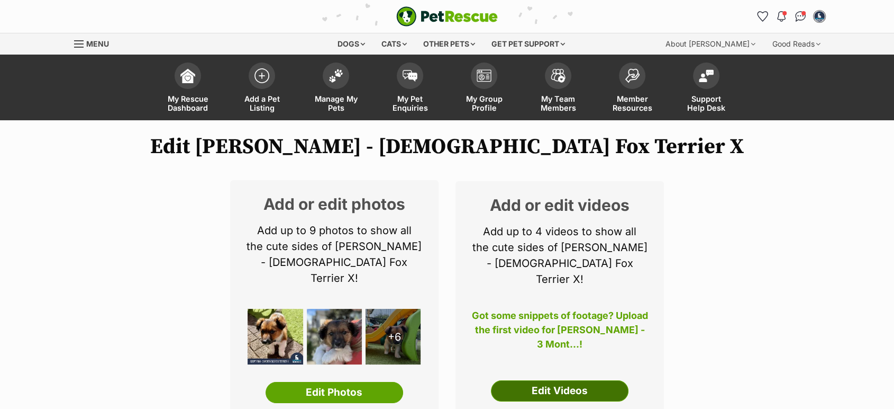
click at [532, 380] on link "Edit Videos" at bounding box center [560, 390] width 138 height 21
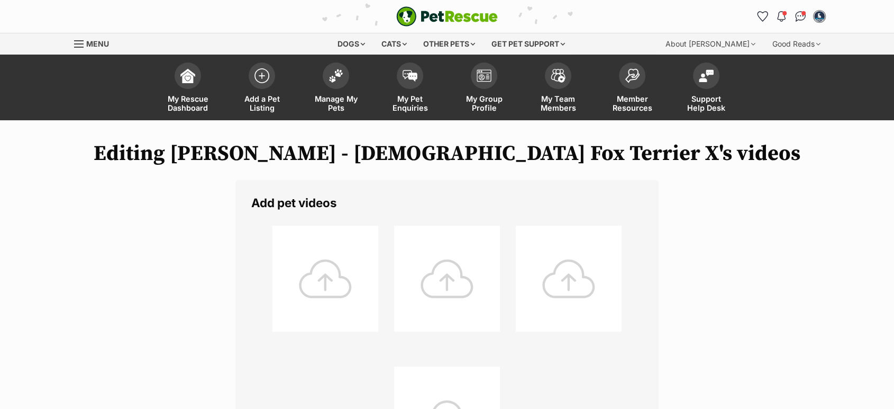
click at [337, 283] on div at bounding box center [326, 278] width 106 height 106
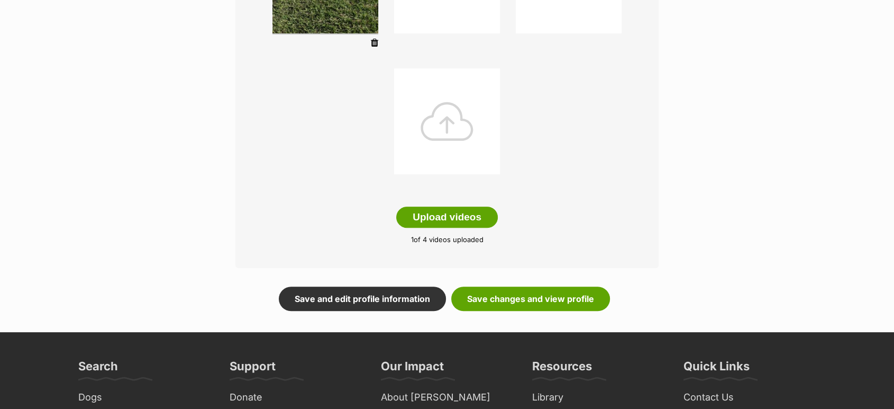
scroll to position [418, 0]
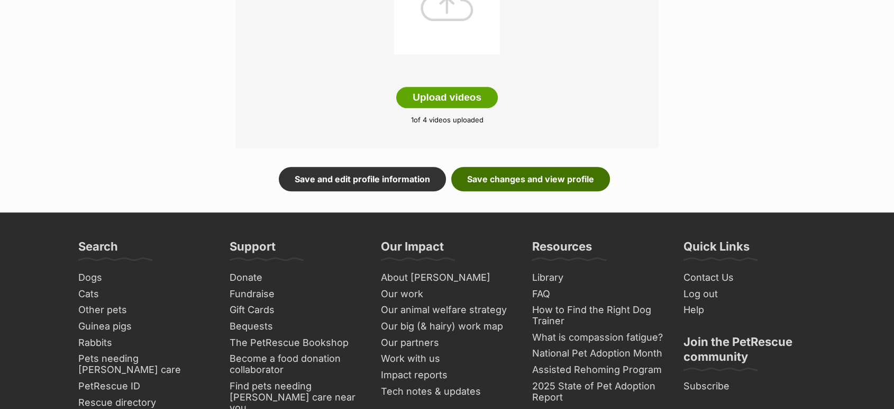
click at [563, 177] on link "Save changes and view profile" at bounding box center [530, 179] width 159 height 24
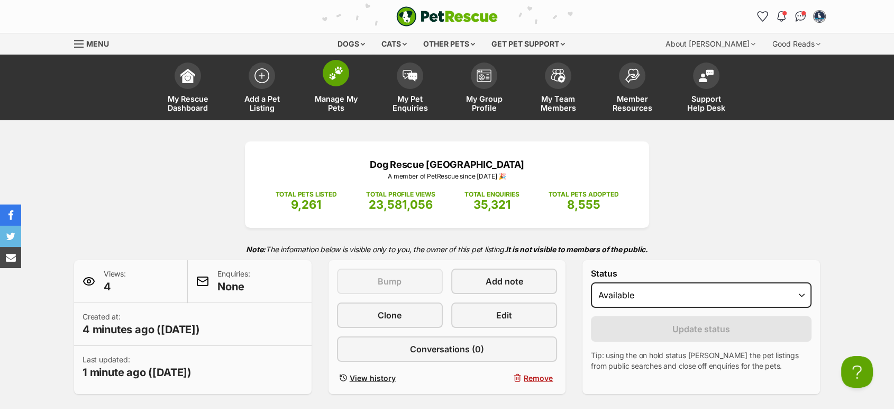
click at [347, 93] on link "Manage My Pets" at bounding box center [336, 88] width 74 height 63
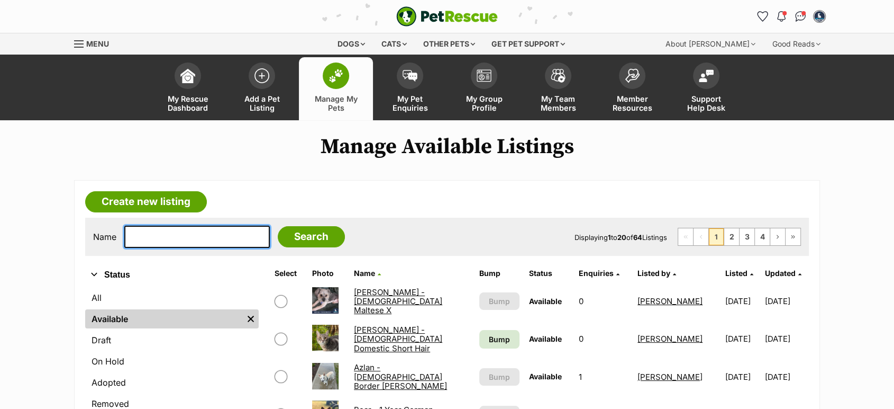
click at [158, 241] on input "text" at bounding box center [197, 236] width 146 height 22
type input "[PERSON_NAME]\"
click at [278, 226] on input "Search" at bounding box center [311, 236] width 67 height 21
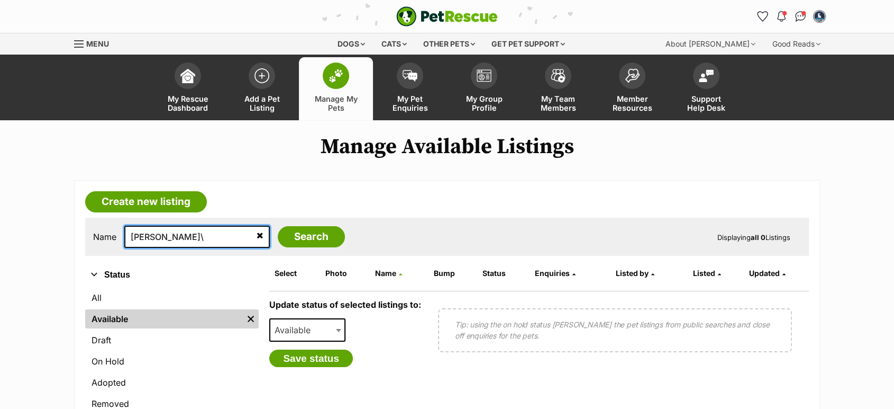
click at [162, 243] on input "[PERSON_NAME]\" at bounding box center [197, 236] width 146 height 22
type input "[PERSON_NAME]"
click at [278, 226] on input "Search" at bounding box center [311, 236] width 67 height 21
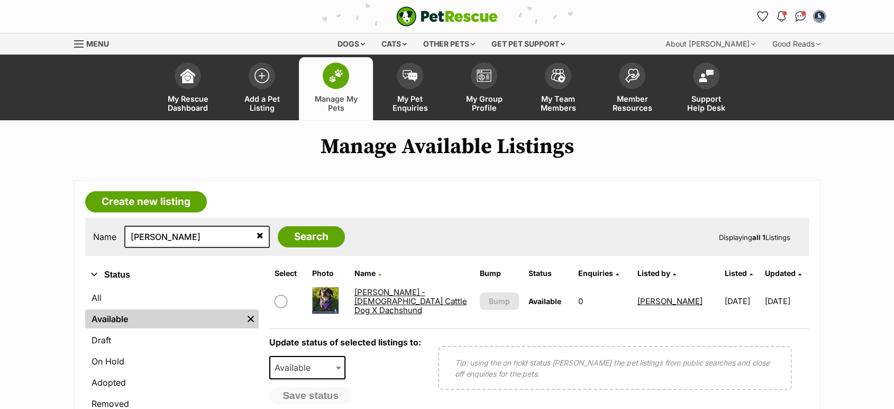
click at [373, 301] on link "[PERSON_NAME] - [DEMOGRAPHIC_DATA] Cattle Dog X Dachshund" at bounding box center [410, 301] width 113 height 29
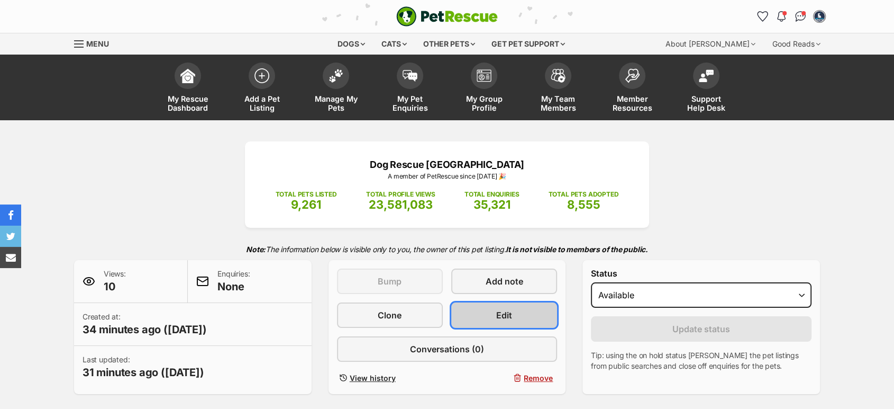
click at [519, 314] on link "Edit" at bounding box center [504, 314] width 106 height 25
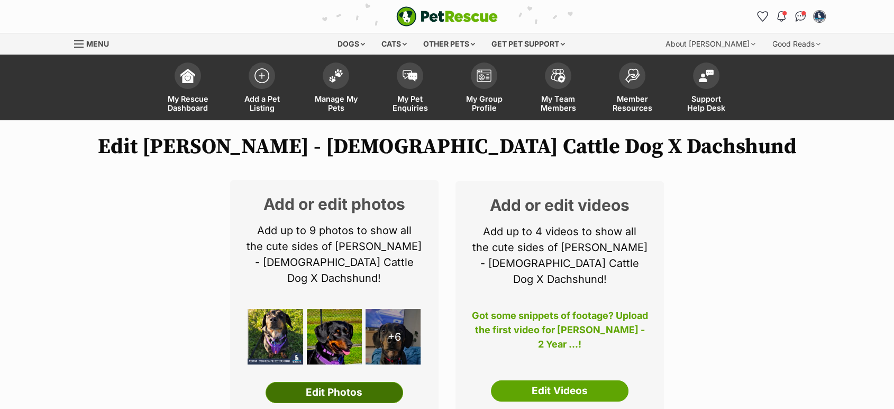
click at [349, 382] on link "Edit Photos" at bounding box center [335, 392] width 138 height 21
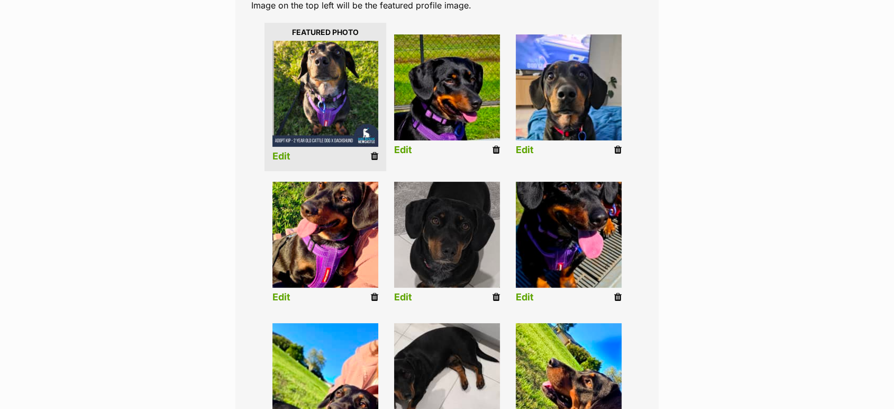
scroll to position [352, 0]
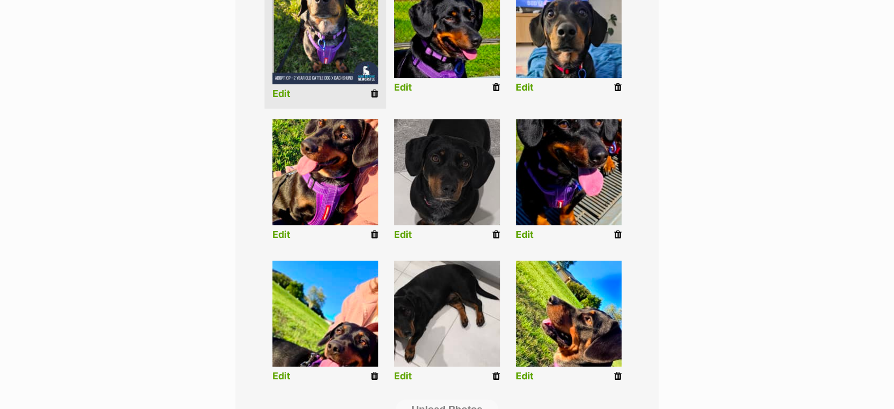
click at [371, 371] on icon at bounding box center [374, 376] width 7 height 10
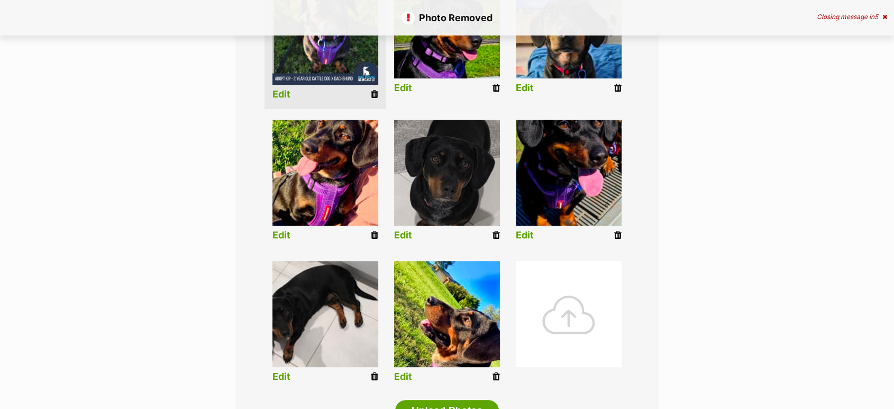
scroll to position [352, 0]
click at [494, 371] on icon at bounding box center [496, 376] width 7 height 10
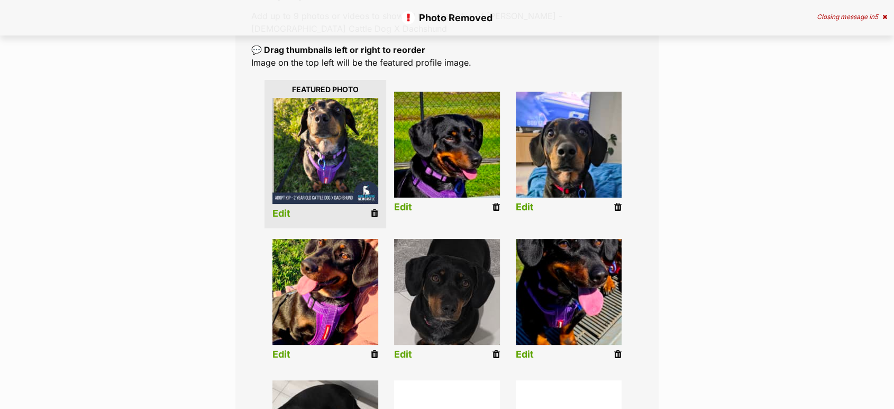
scroll to position [352, 0]
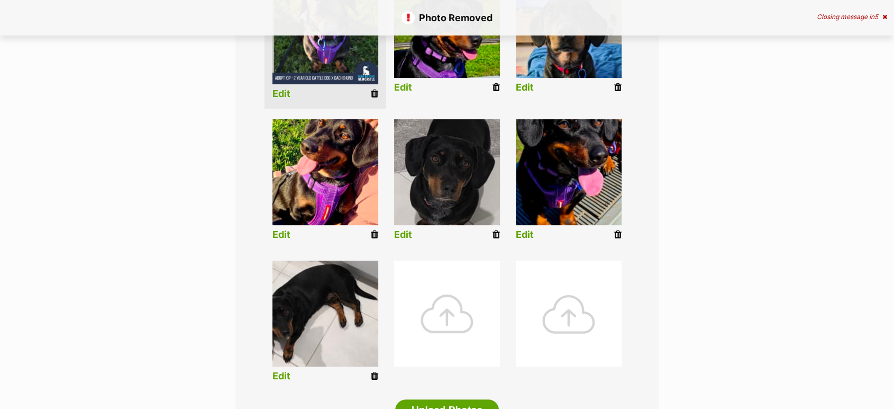
click at [453, 296] on div at bounding box center [447, 313] width 106 height 106
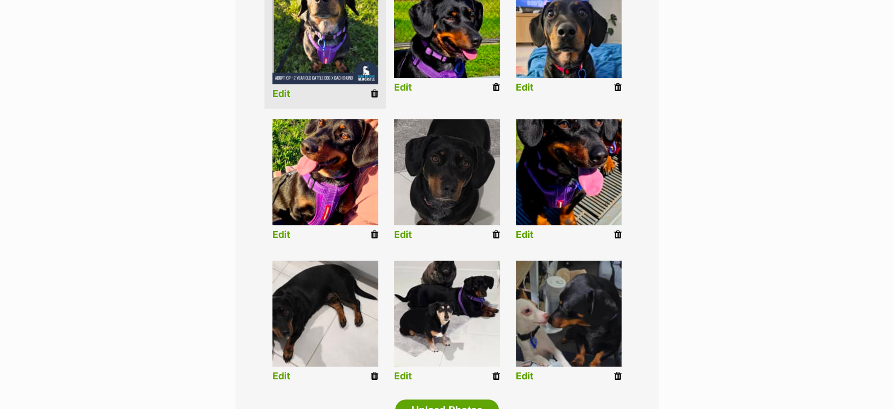
scroll to position [294, 0]
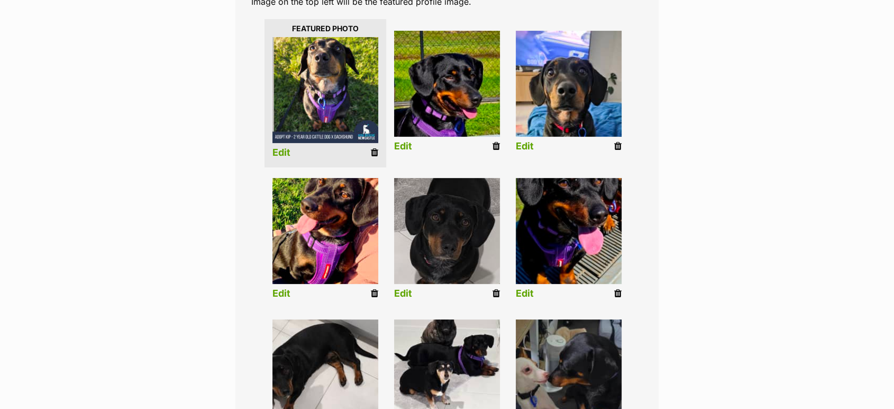
drag, startPoint x: 375, startPoint y: 274, endPoint x: 505, endPoint y: 49, distance: 260.6
click at [375, 288] on icon at bounding box center [374, 293] width 7 height 10
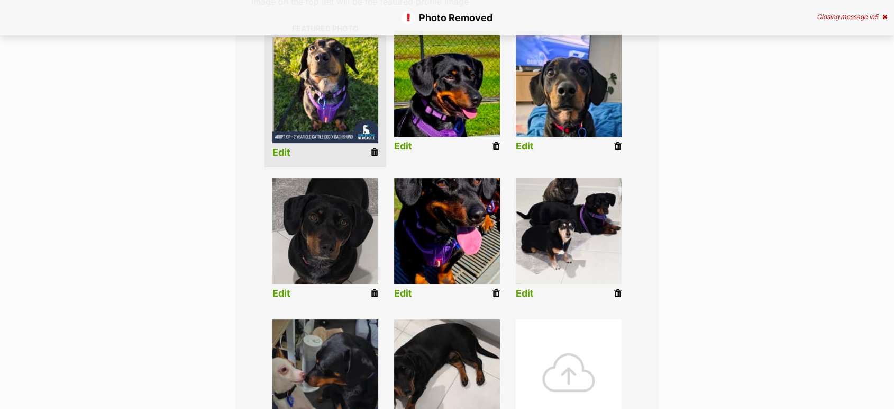
click at [576, 349] on div at bounding box center [569, 372] width 106 height 106
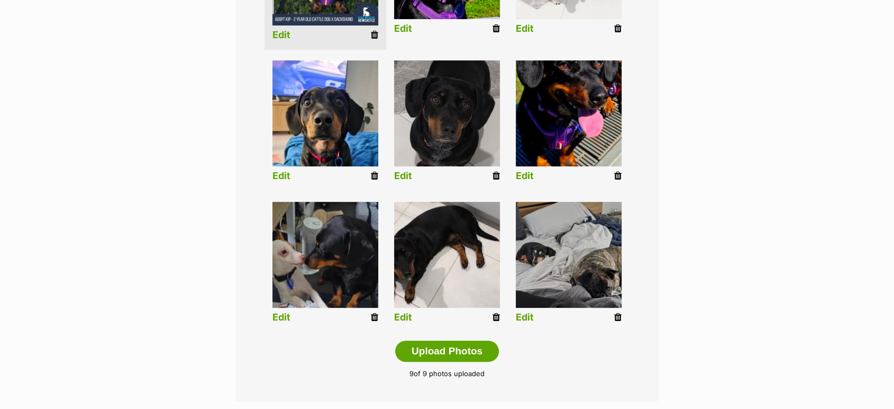
scroll to position [529, 0]
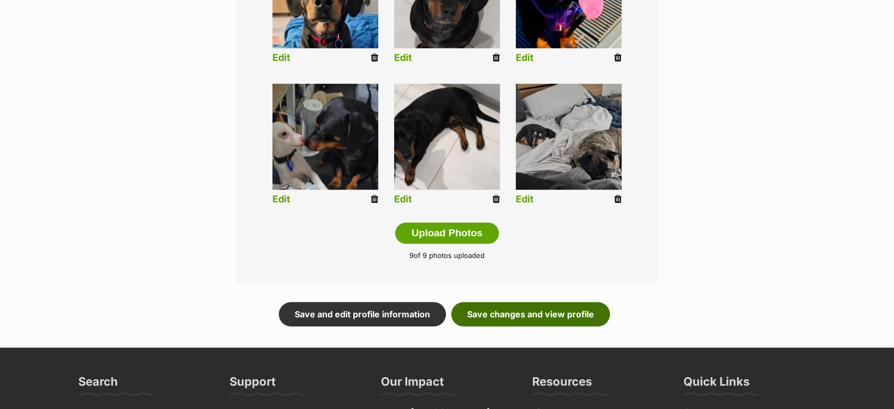
click at [580, 302] on link "Save changes and view profile" at bounding box center [530, 314] width 159 height 24
